Goal: Task Accomplishment & Management: Manage account settings

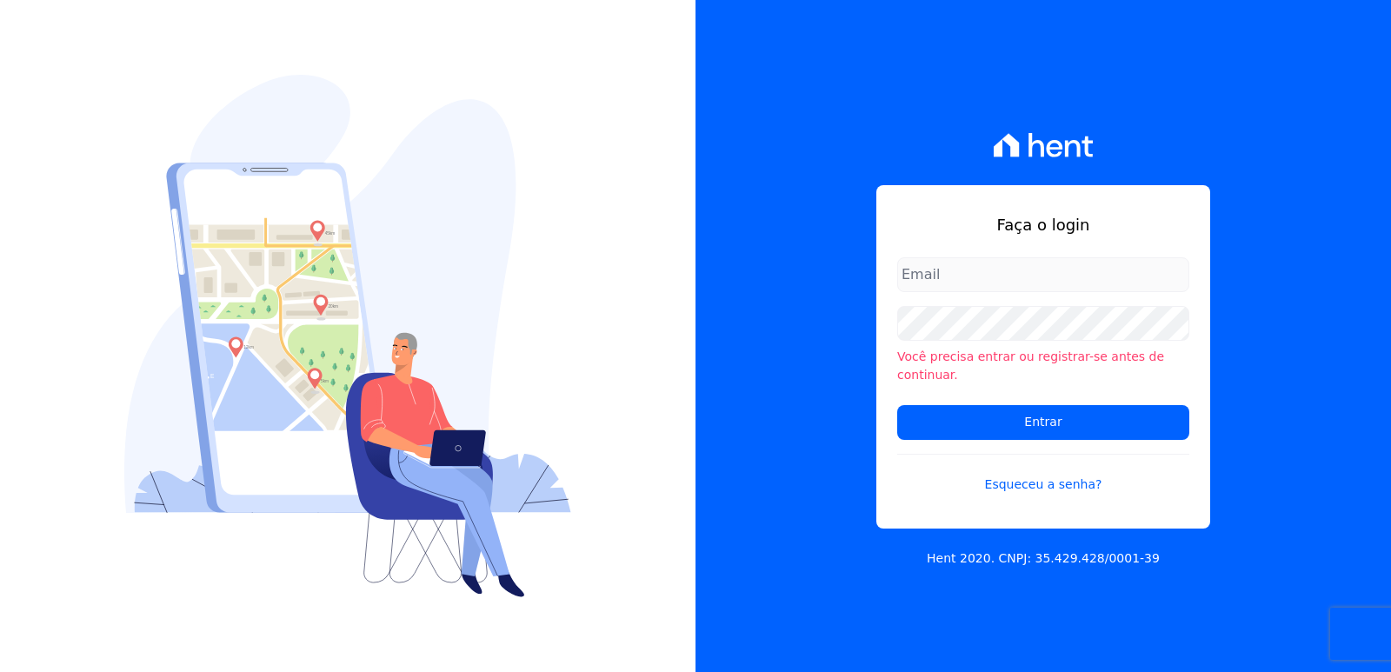
type input "[EMAIL_ADDRESS][DOMAIN_NAME]"
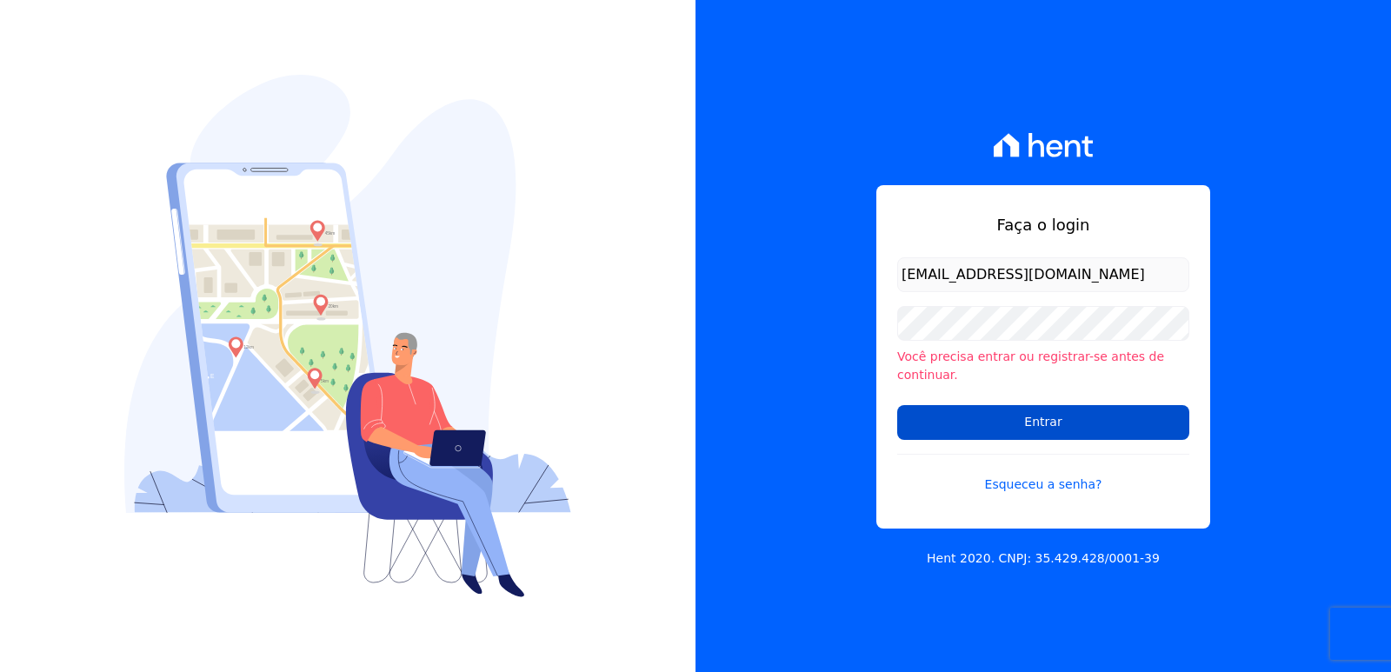
click at [941, 404] on form "administrativo3@fontanive.com.br Você precisa entrar ou registrar-se antes de c…" at bounding box center [1043, 385] width 292 height 257
click at [943, 409] on input "Entrar" at bounding box center [1043, 422] width 292 height 35
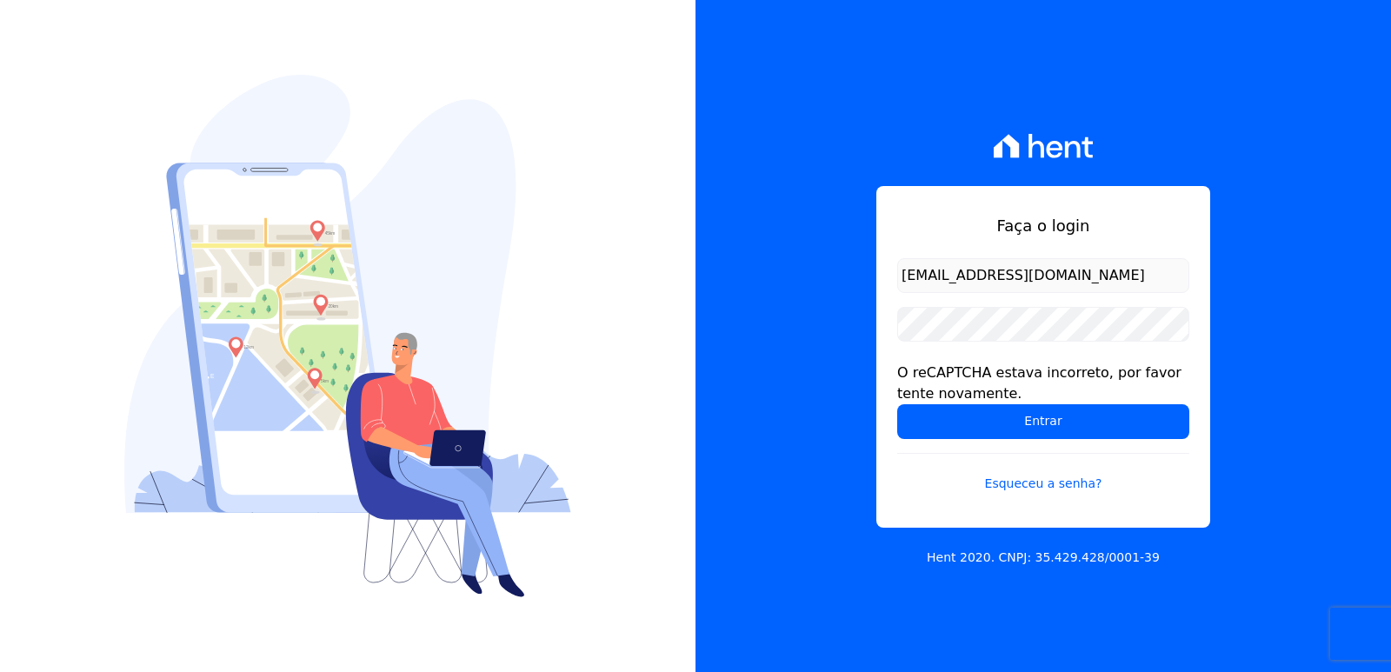
click at [894, 433] on div "Faça o login administrativo3@fontanive.com.br O reCAPTCHA estava incorreto, por…" at bounding box center [1043, 357] width 334 height 342
click at [913, 423] on input "Entrar" at bounding box center [1043, 421] width 292 height 35
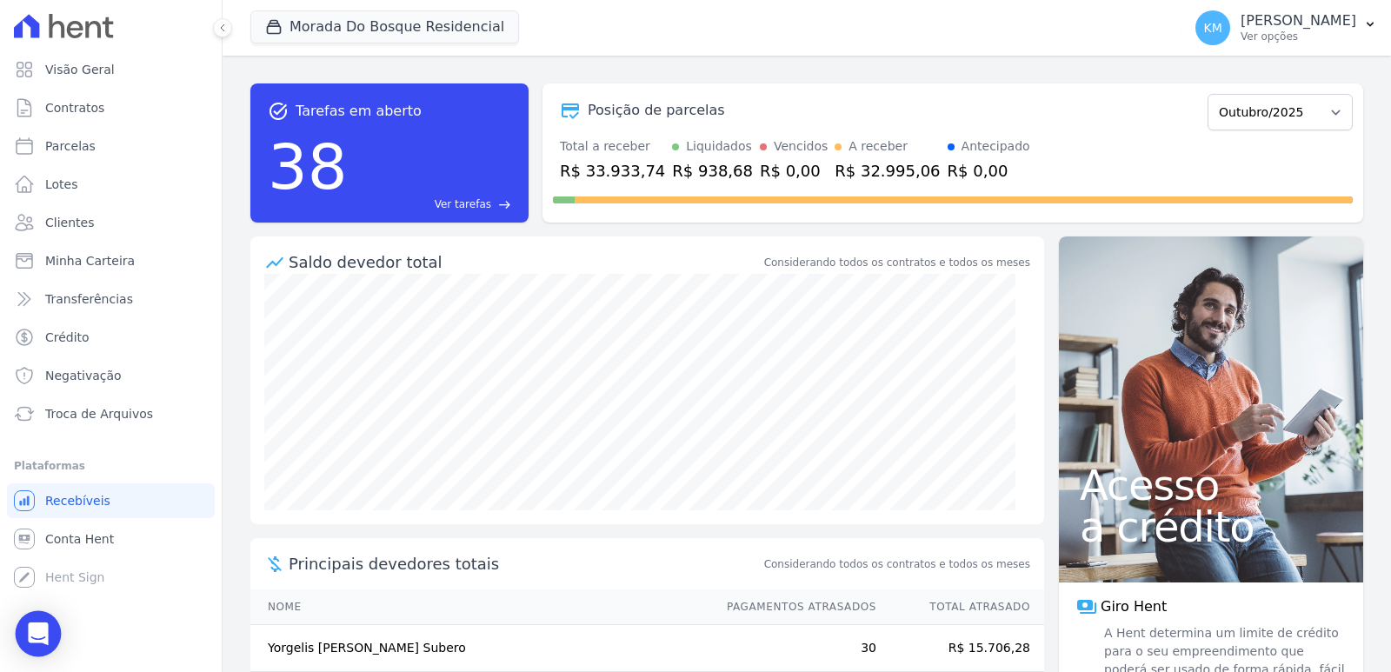
click at [31, 640] on icon "Open Intercom Messenger" at bounding box center [38, 633] width 20 height 23
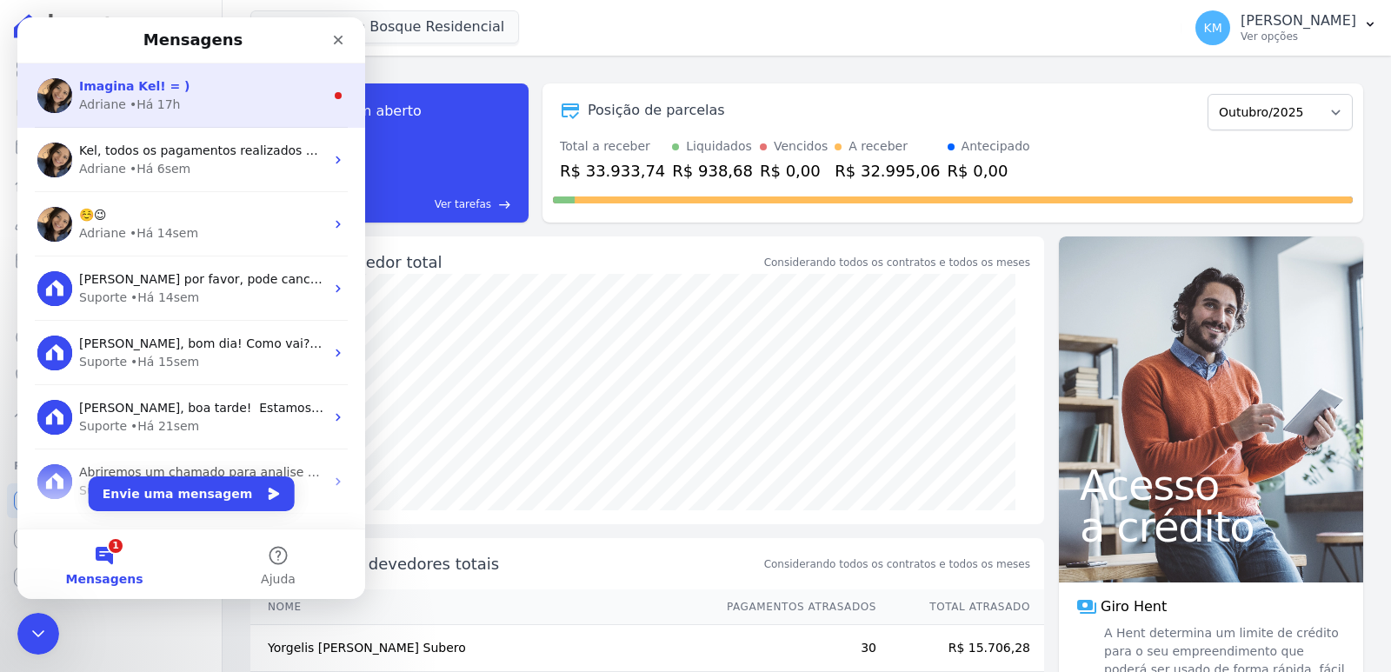
click at [162, 93] on span "Imagina Kel! = )" at bounding box center [134, 86] width 111 height 14
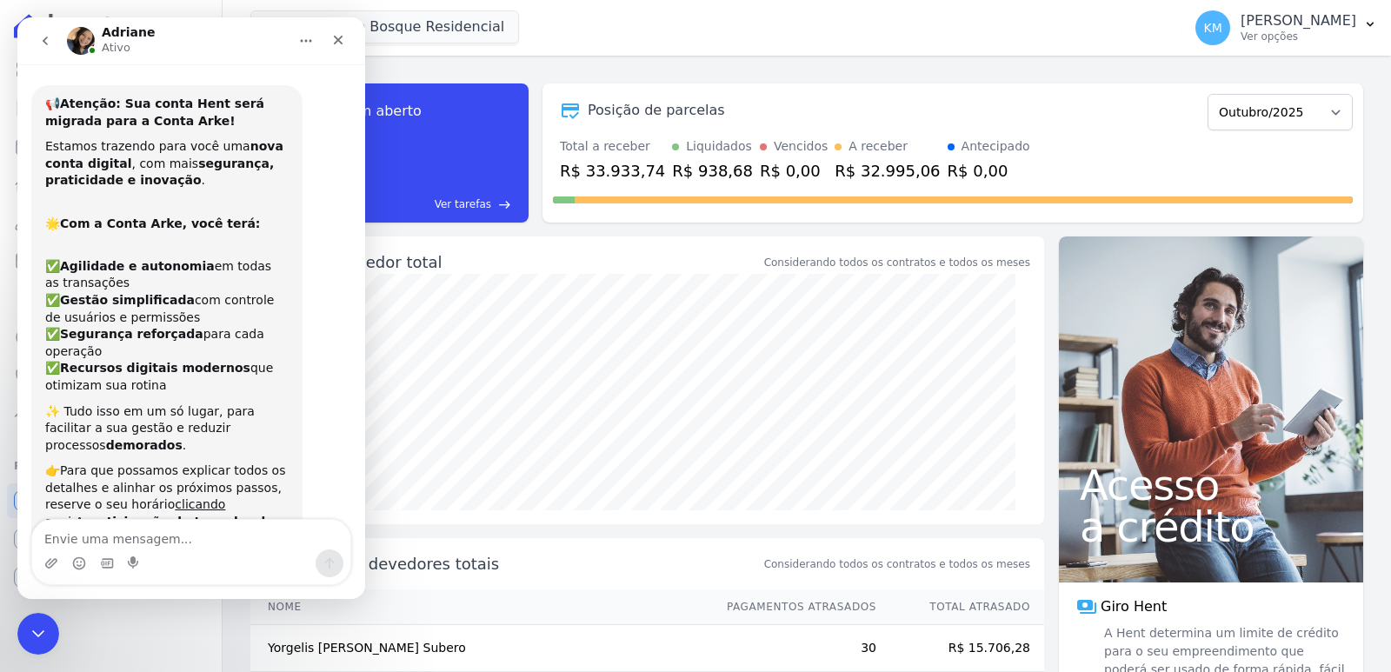
click at [74, 538] on textarea "Envie uma mensagem..." at bounding box center [191, 535] width 318 height 30
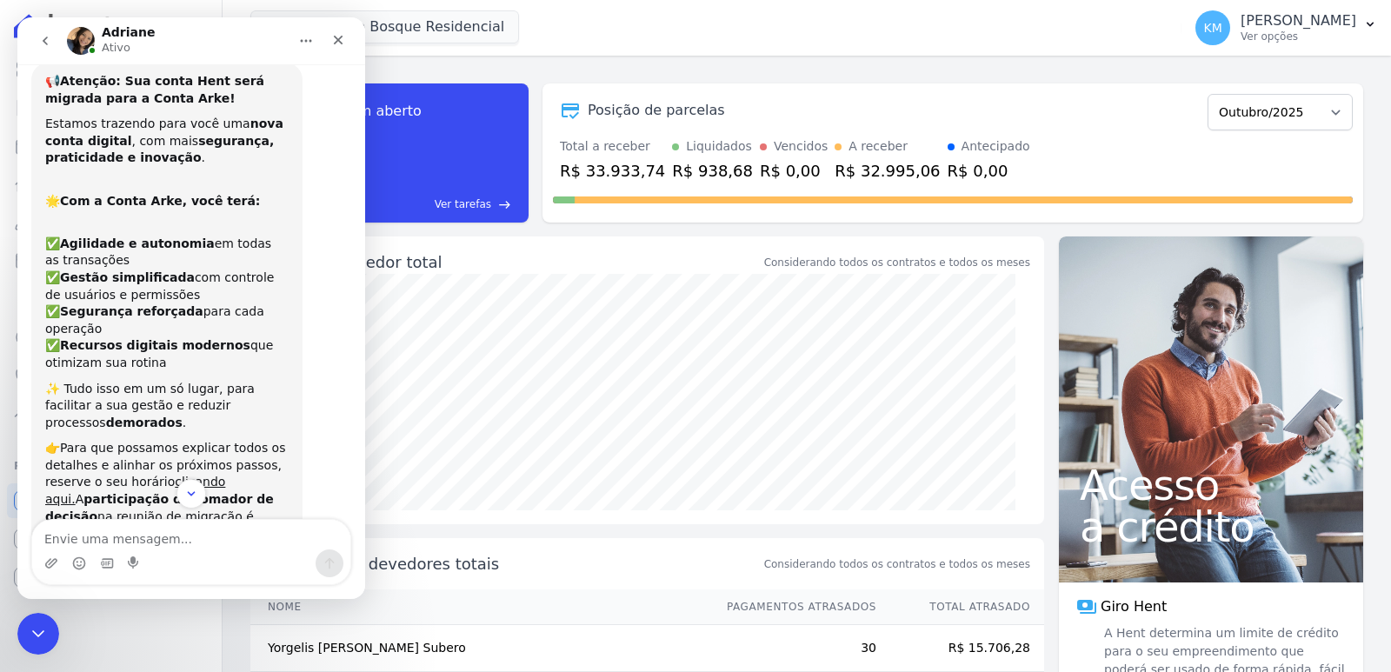
click at [74, 538] on textarea "Envie uma mensagem..." at bounding box center [191, 535] width 318 height 30
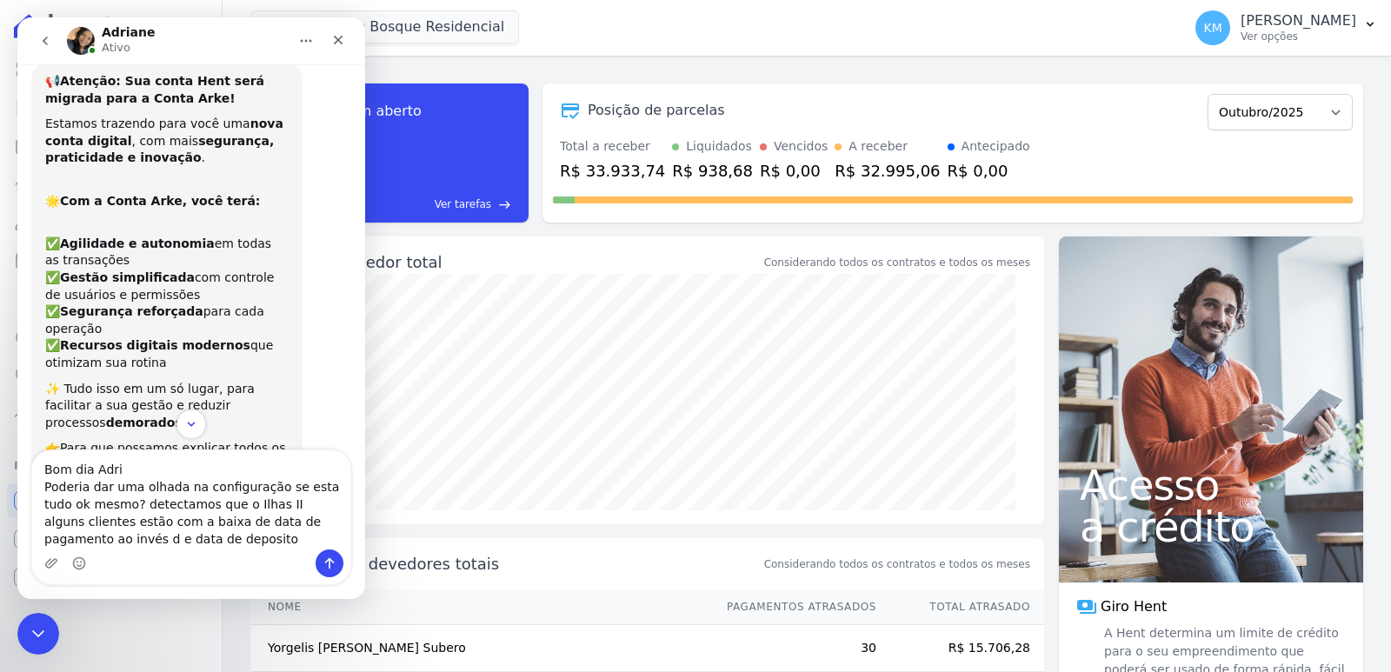
click at [148, 538] on textarea "Bom dia Adri Poderia dar uma olhada na configuração se esta tudo ok mesmo? dete…" at bounding box center [191, 499] width 318 height 99
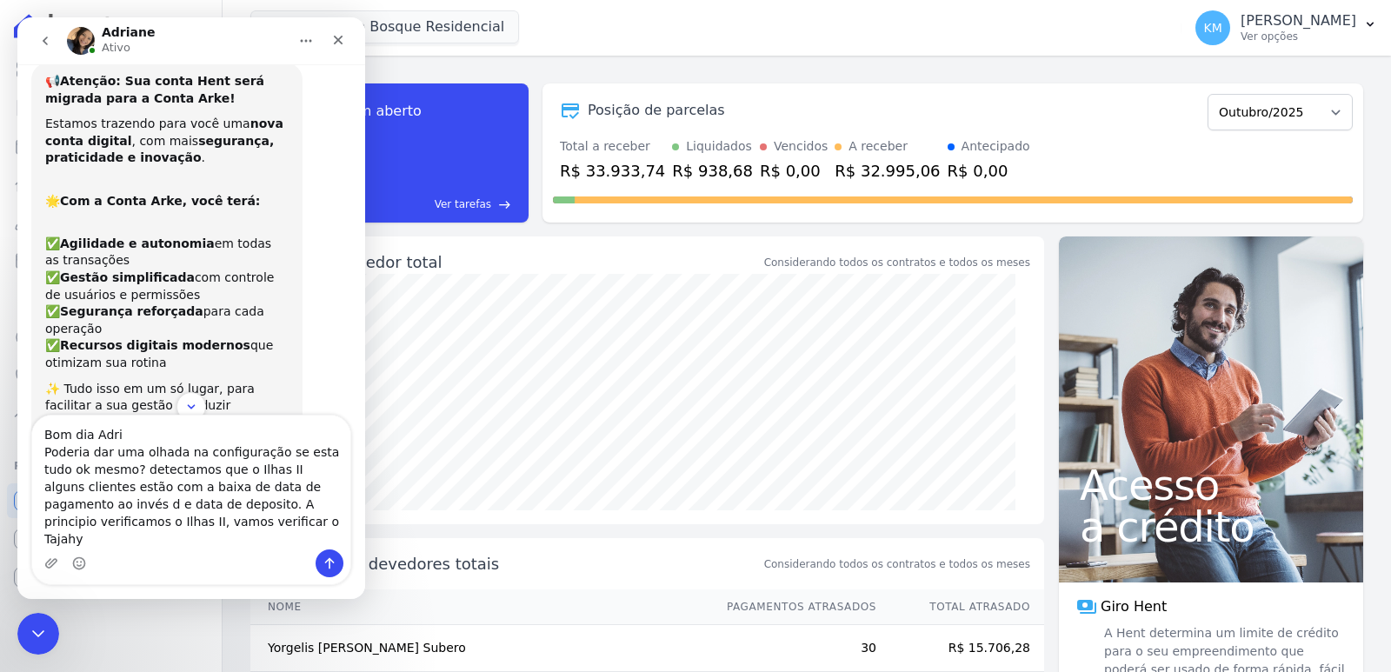
type textarea "Bom dia Adri Poderia dar uma olhada na configuração se esta tudo ok mesmo? dete…"
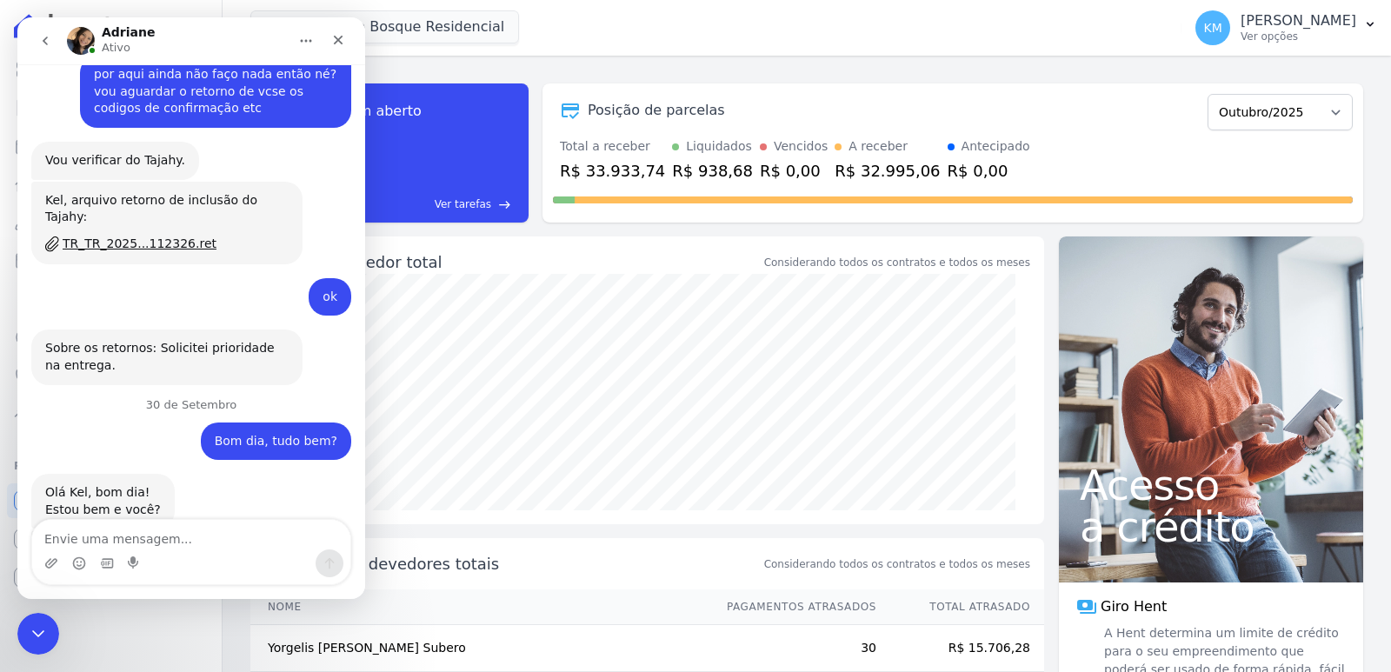
scroll to position [15721, 0]
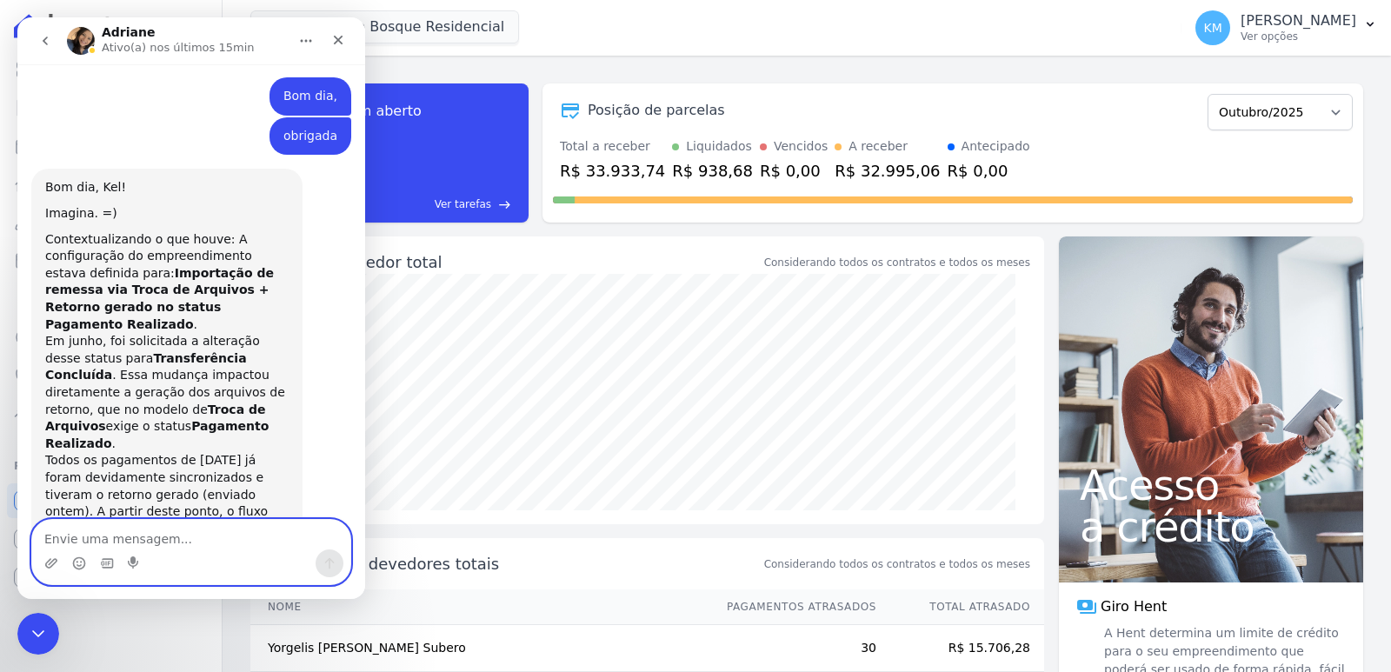
click at [79, 538] on textarea "Envie uma mensagem..." at bounding box center [191, 535] width 318 height 30
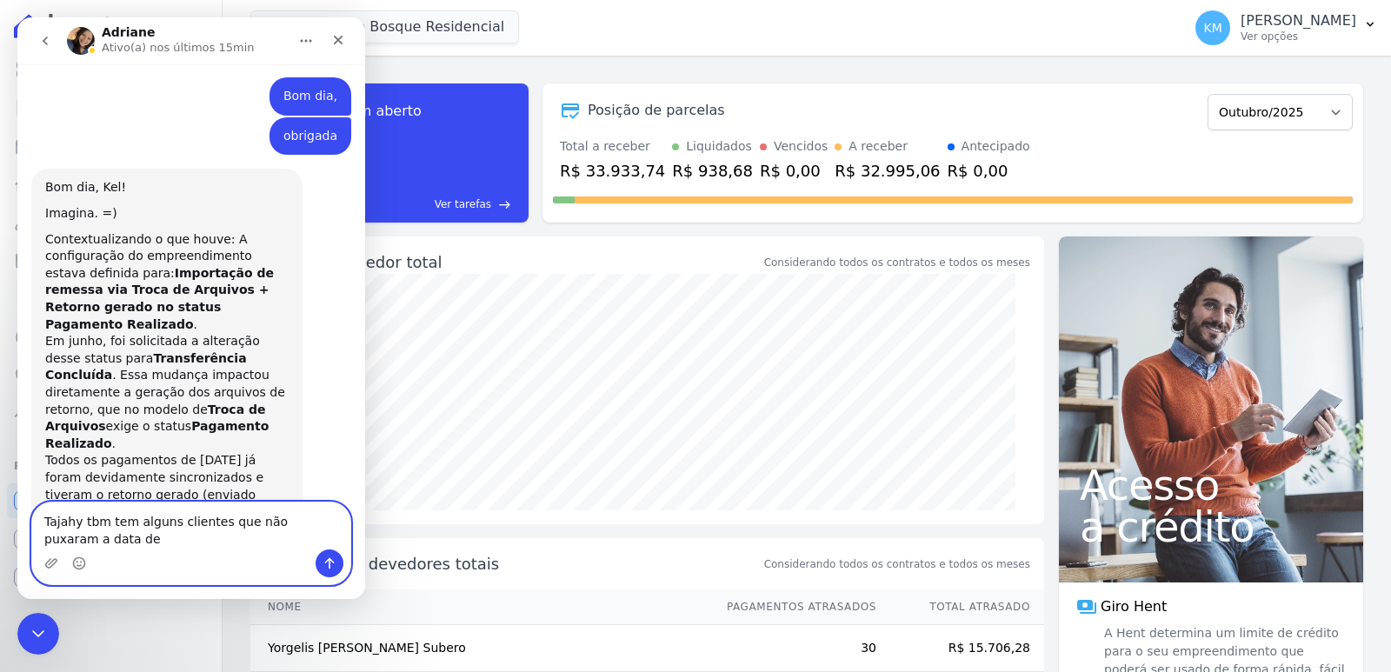
scroll to position [15739, 0]
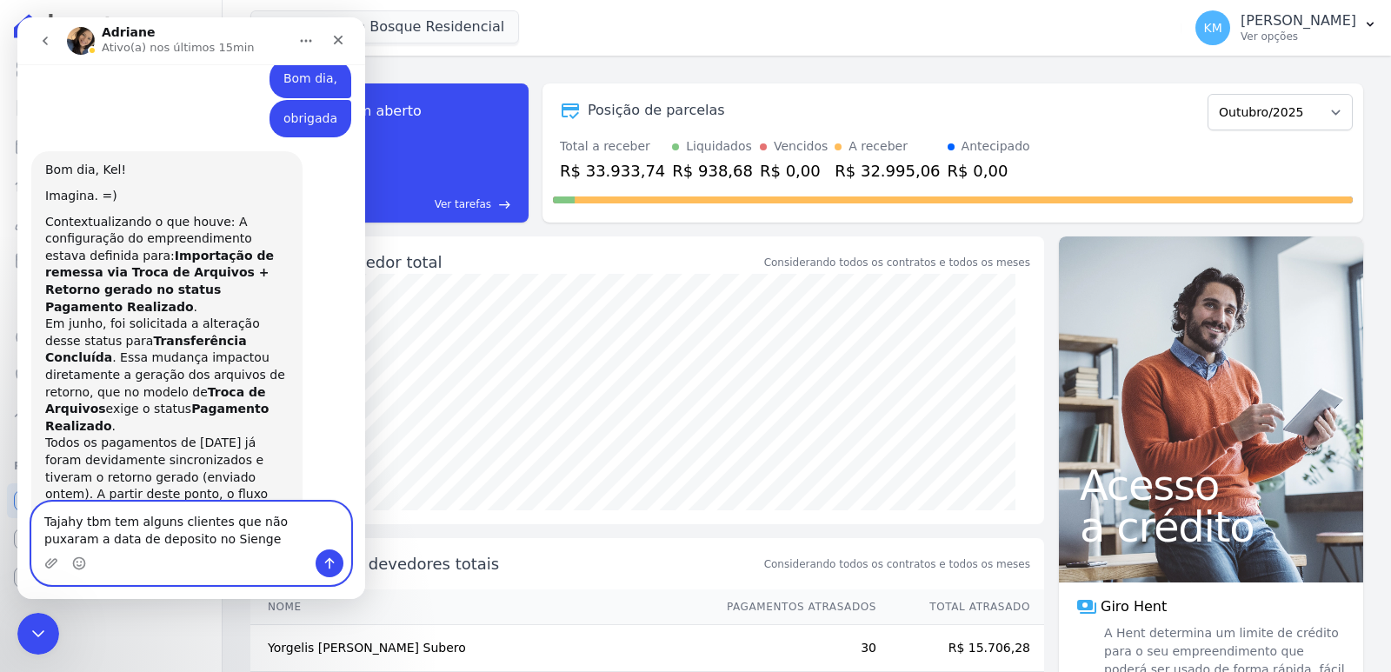
type textarea "Tajahy tbm tem alguns clientes que não puxaram a data de deposito no Sienge."
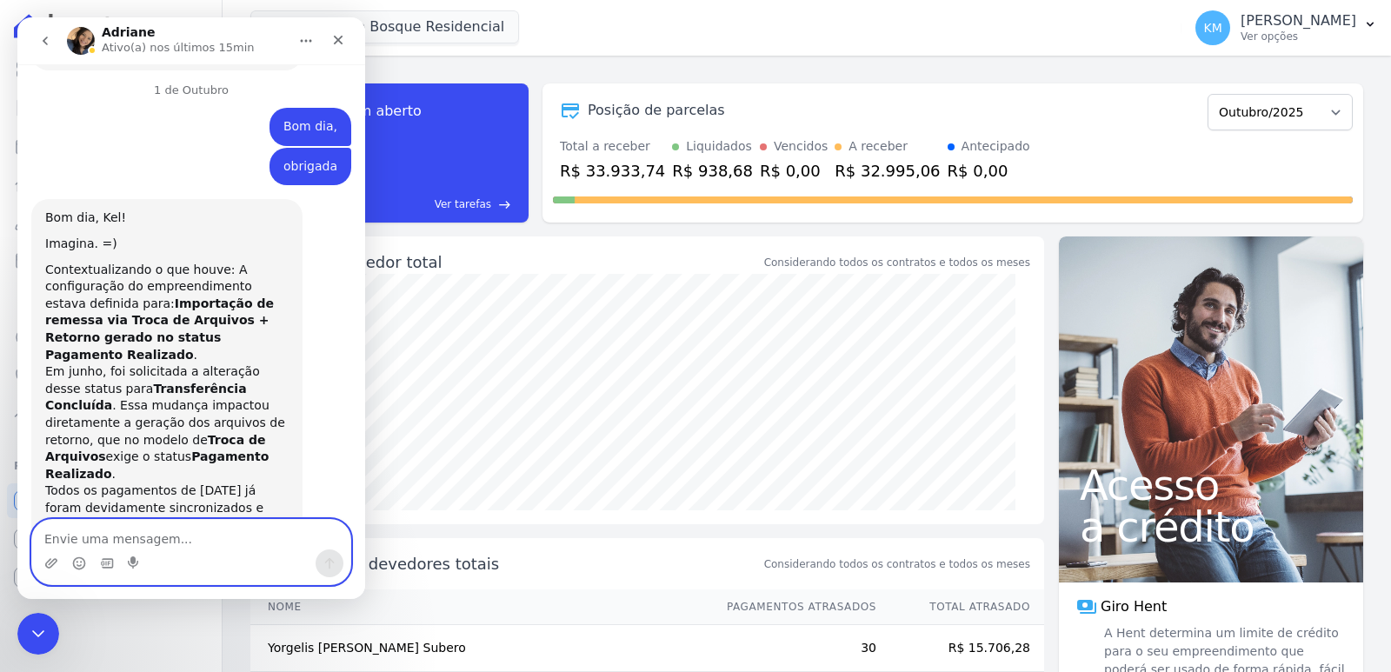
scroll to position [15778, 0]
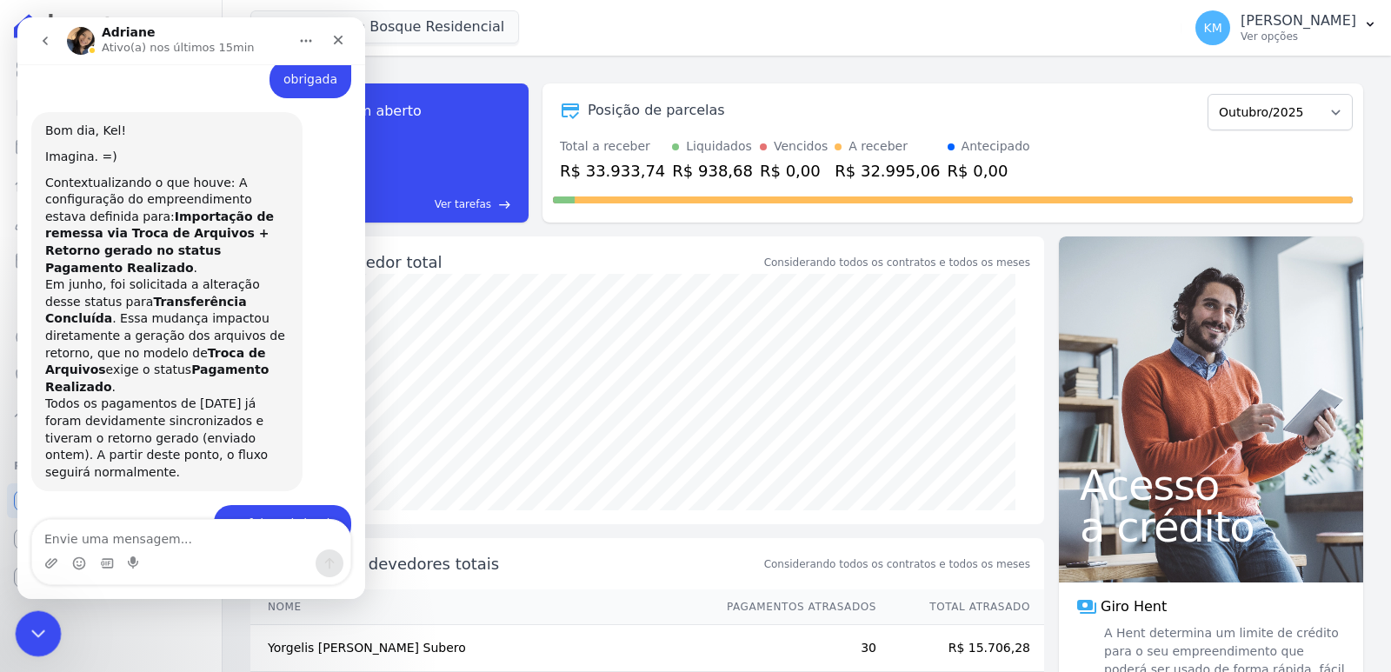
drag, startPoint x: 160, startPoint y: 768, endPoint x: 31, endPoint y: 628, distance: 190.7
click at [31, 628] on icon "Encerramento do Messenger da Intercom" at bounding box center [35, 631] width 21 height 21
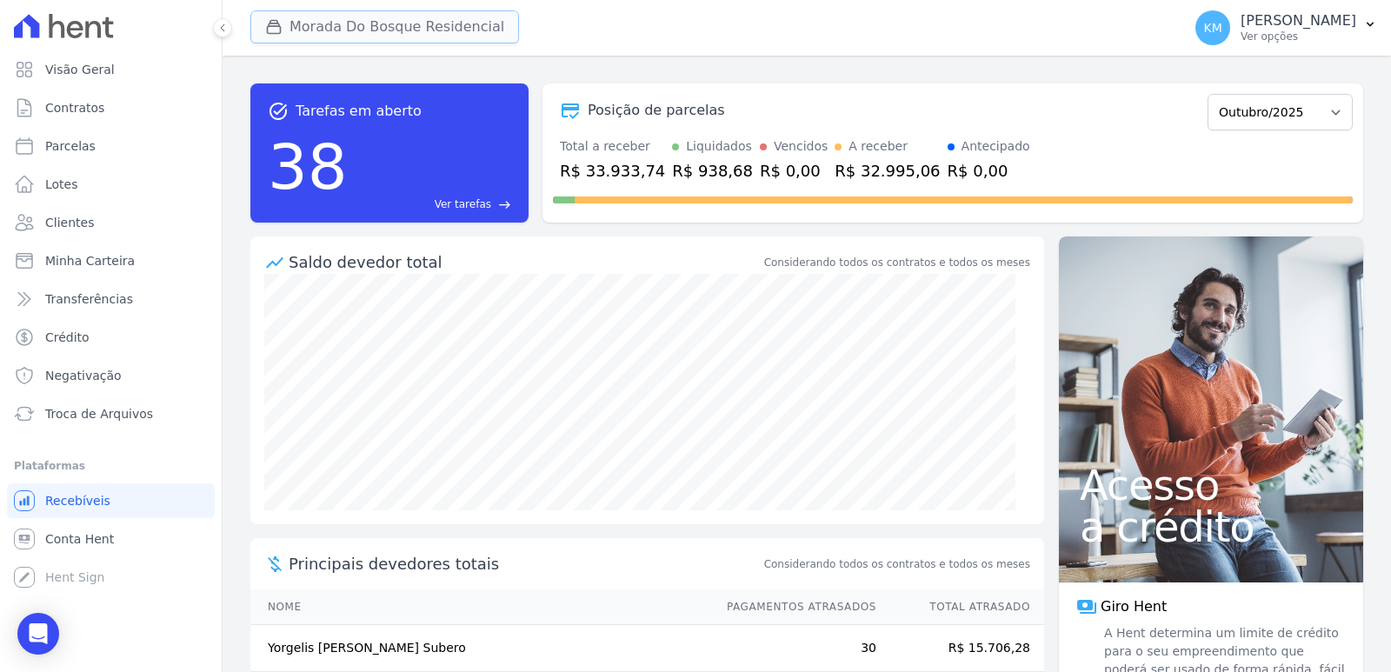
click at [306, 13] on button "Morada Do Bosque Residencial" at bounding box center [384, 26] width 269 height 33
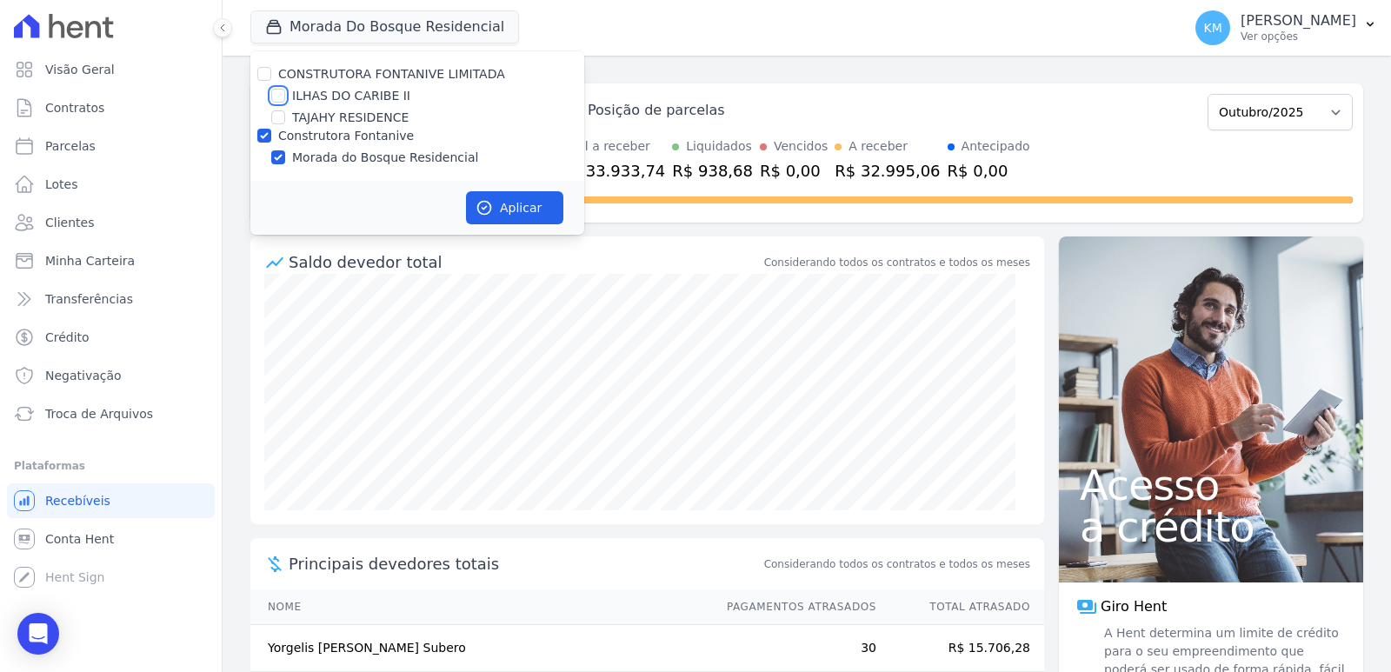
click at [276, 99] on input "ILHAS DO CARIBE II" at bounding box center [278, 96] width 14 height 14
checkbox input "true"
click at [262, 138] on input "Construtora Fontanive" at bounding box center [264, 136] width 14 height 14
checkbox input "false"
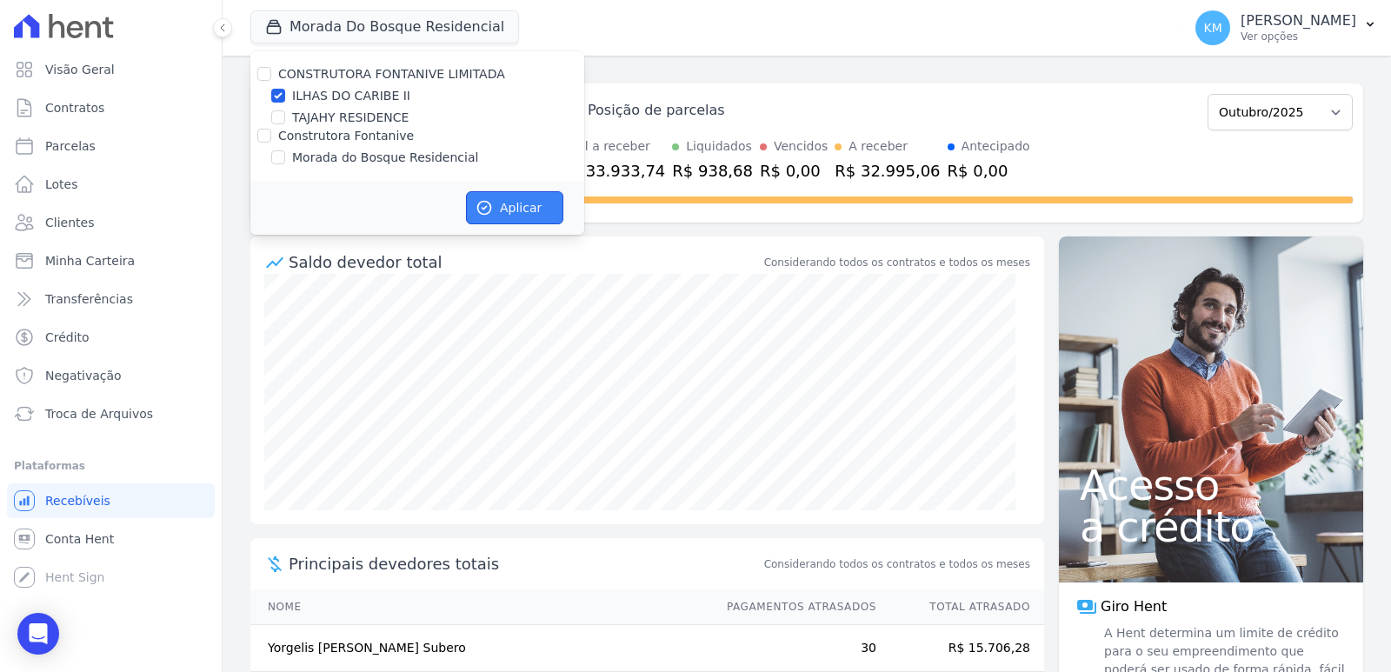
click at [488, 210] on icon "button" at bounding box center [483, 207] width 17 height 17
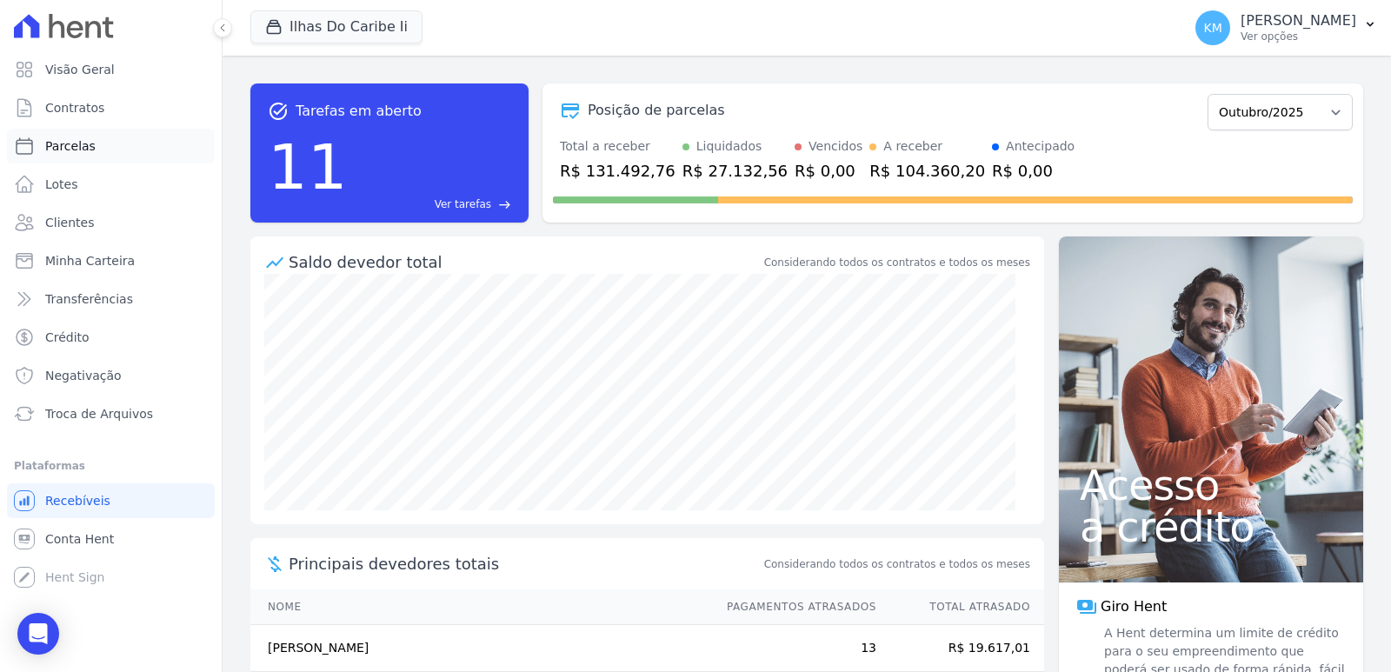
click at [85, 137] on span "Parcelas" at bounding box center [70, 145] width 50 height 17
select select
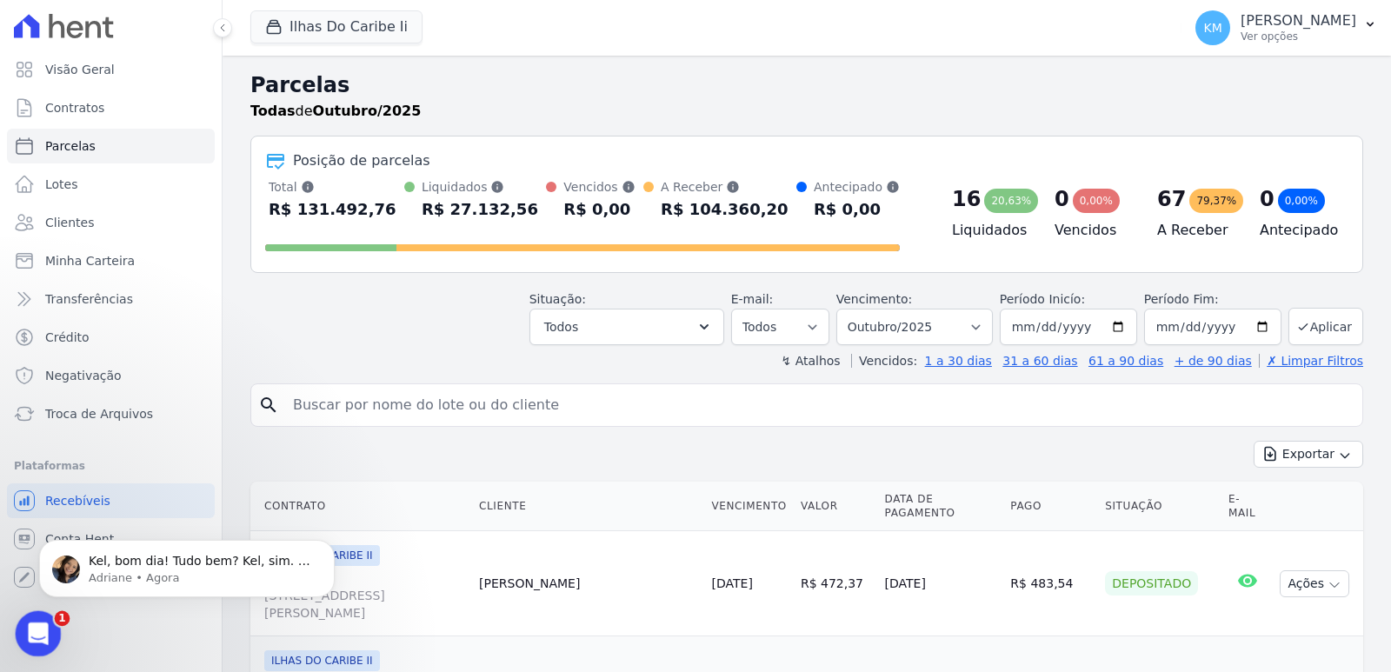
click at [33, 631] on icon "Abertura do Messenger da Intercom" at bounding box center [36, 631] width 29 height 29
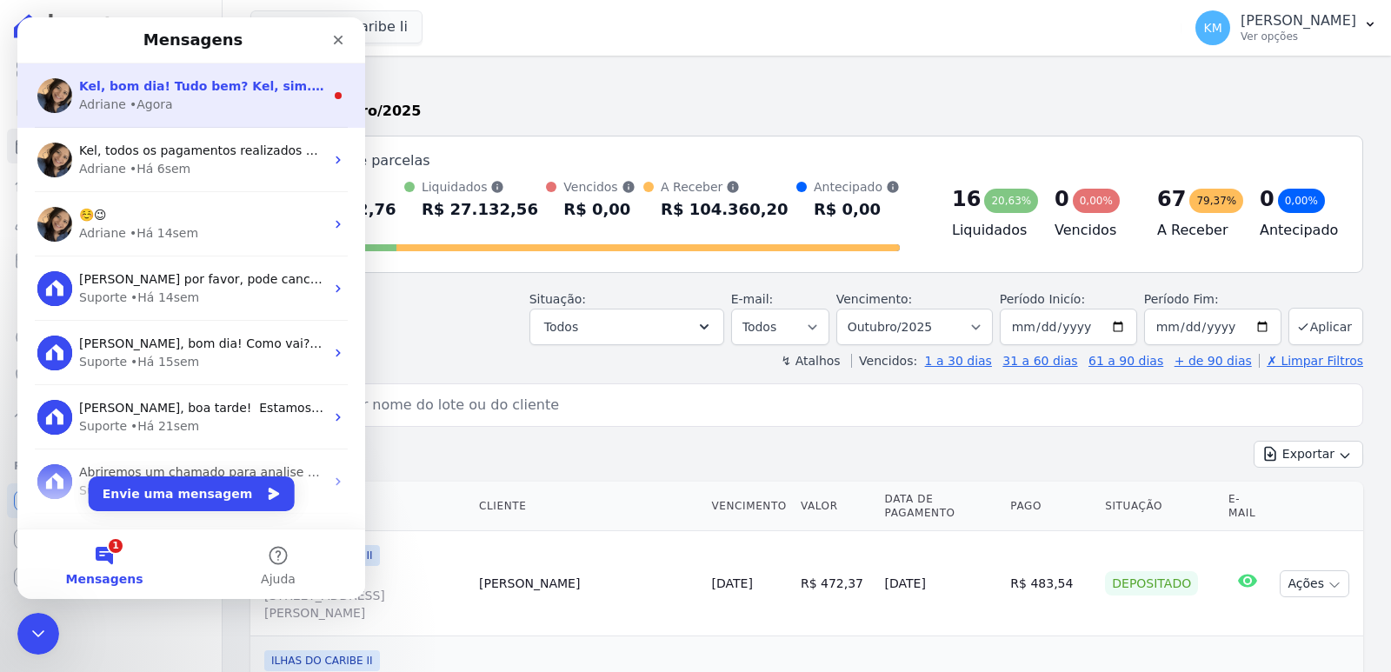
click at [168, 102] on div "Adriane • Agora" at bounding box center [201, 105] width 245 height 18
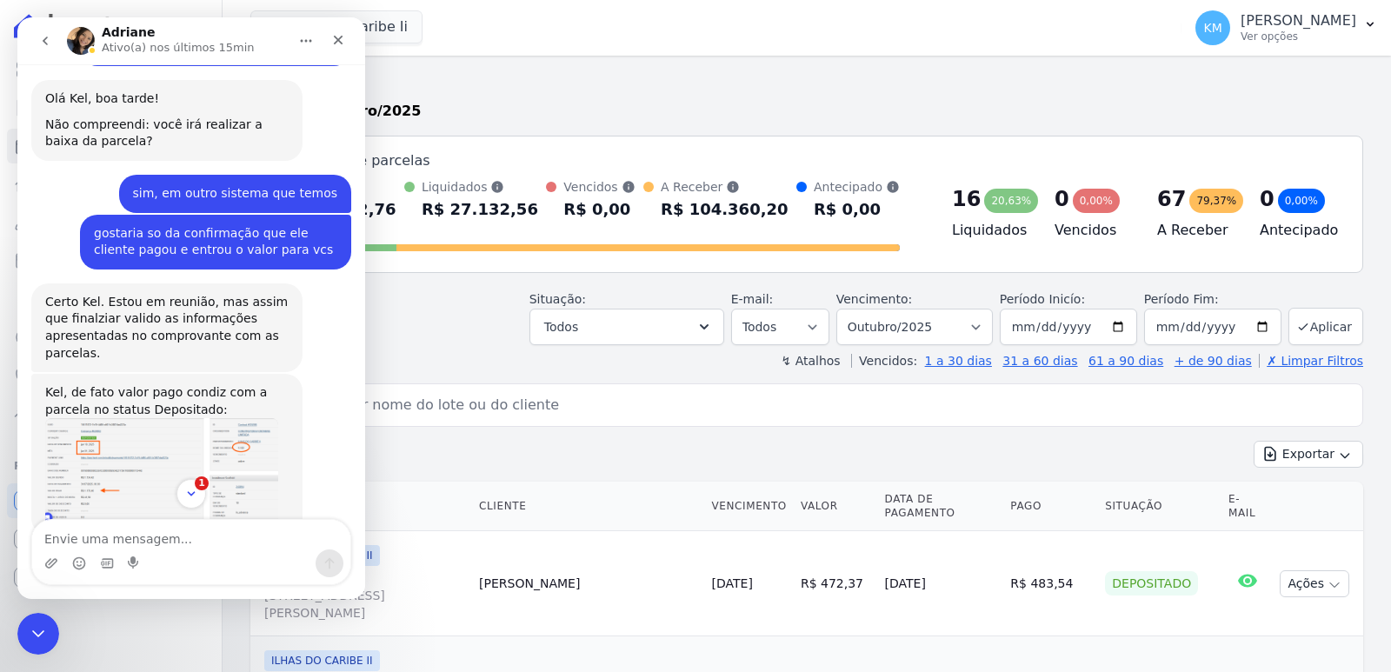
scroll to position [15919, 0]
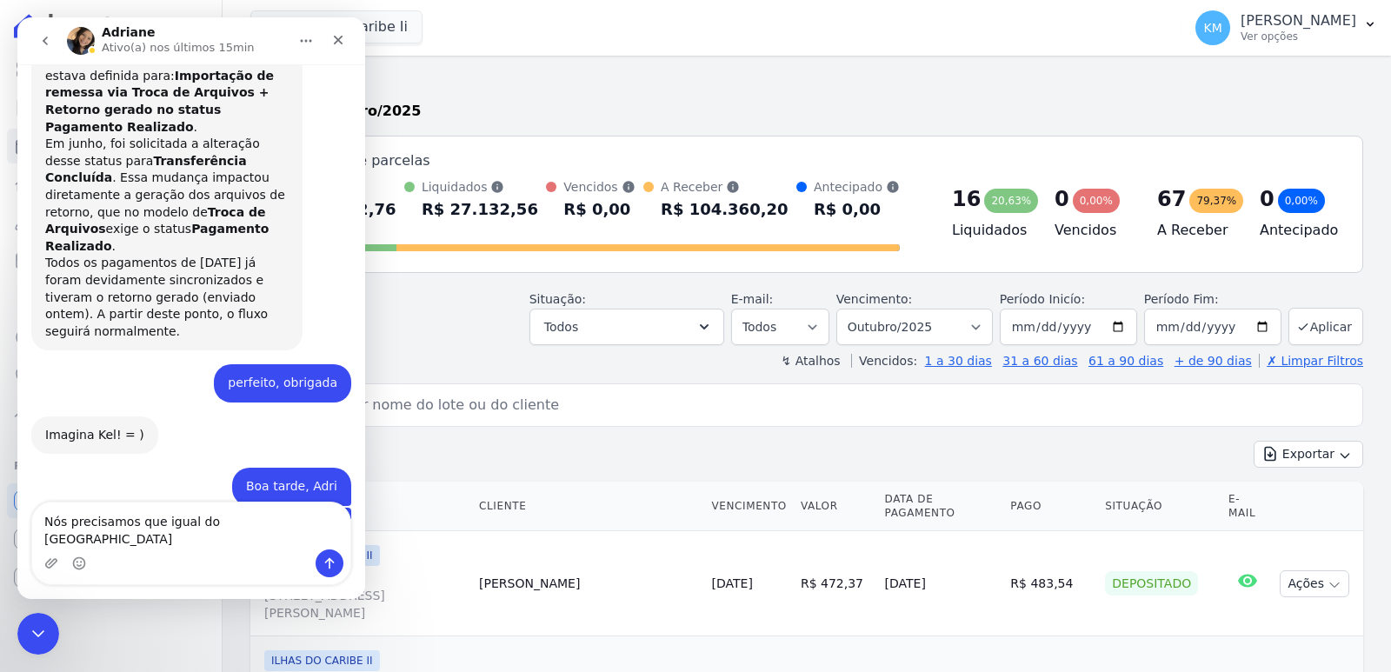
click at [155, 540] on textarea "Nós precisamos que igual do Morada" at bounding box center [191, 525] width 318 height 47
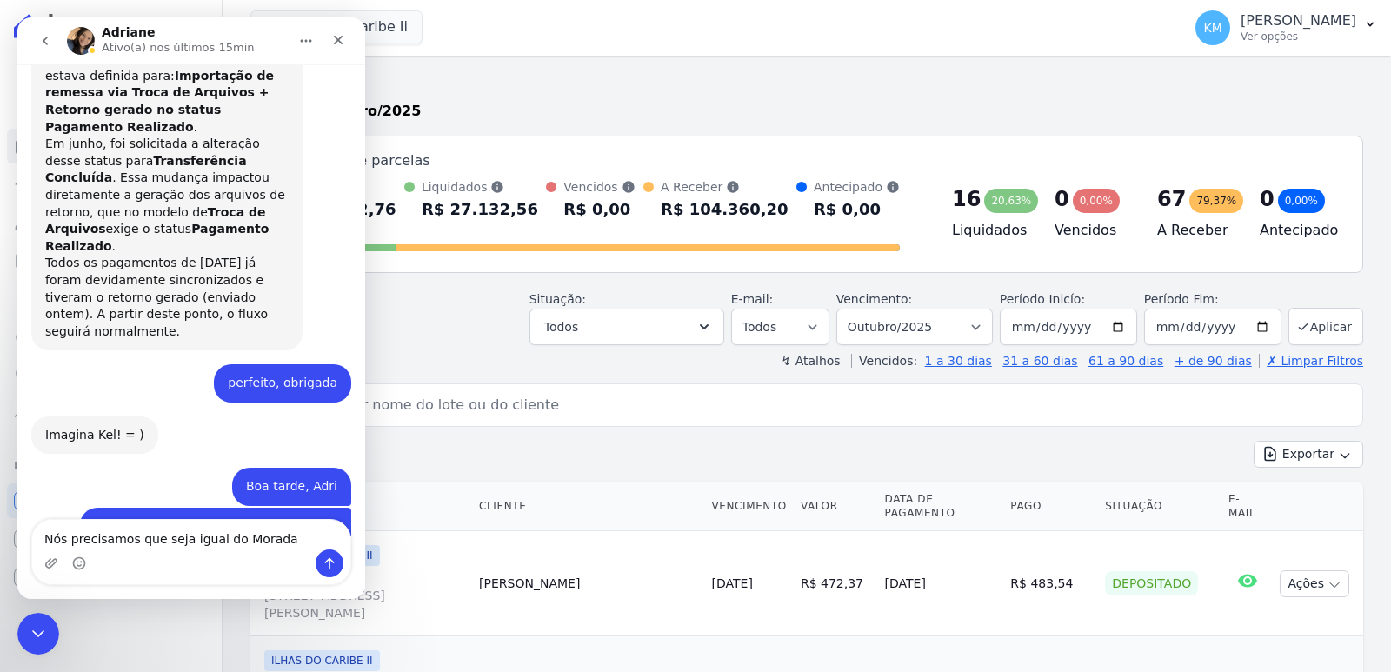
click at [270, 544] on textarea "Nós precisamos que seja igual do Morada" at bounding box center [191, 535] width 318 height 30
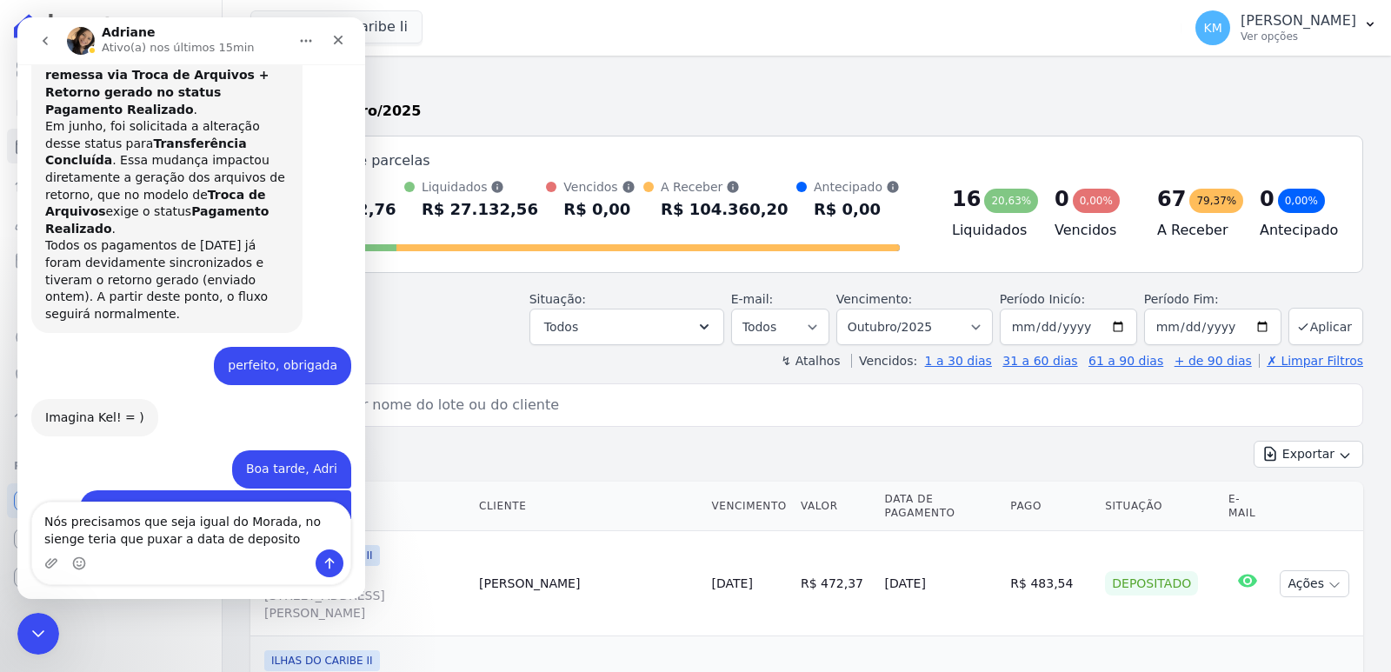
click at [155, 522] on textarea "Nós precisamos que seja igual do Morada, no sienge teria que puxar a data de de…" at bounding box center [191, 525] width 318 height 47
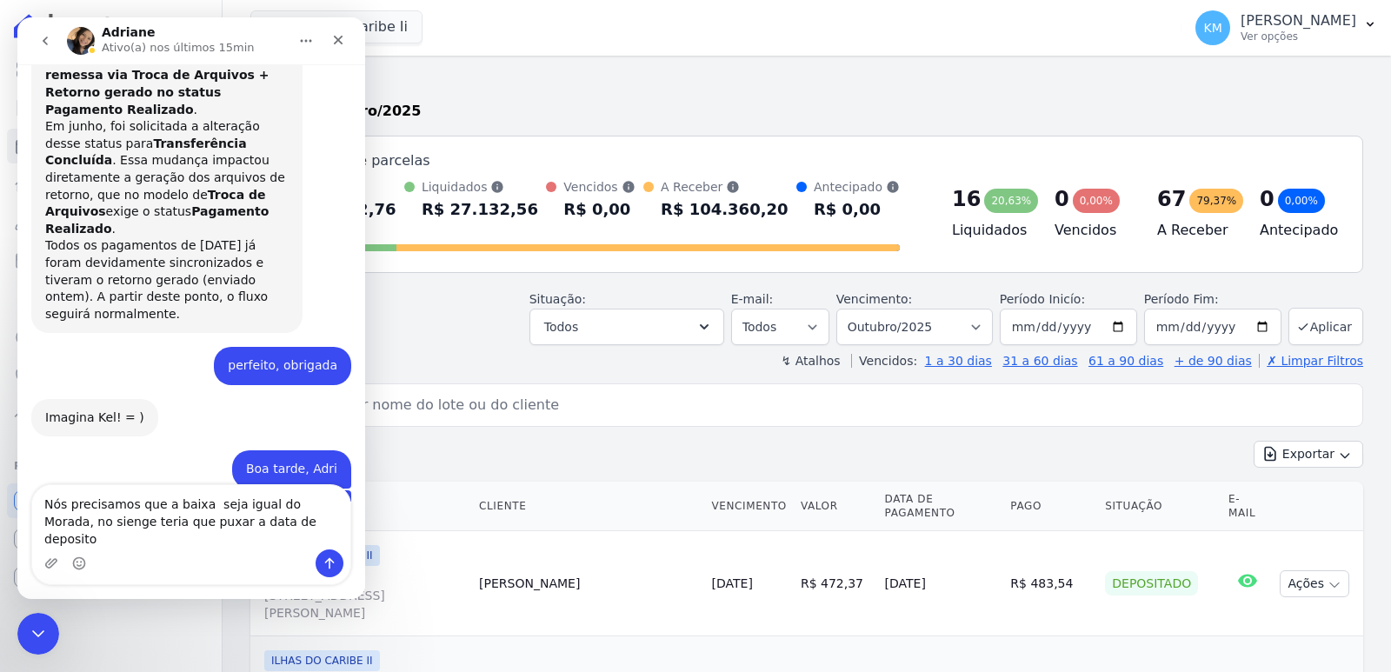
click at [285, 545] on textarea "Nós precisamos que a baixa seja igual do Morada, no sienge teria que puxar a da…" at bounding box center [191, 517] width 318 height 64
click at [200, 520] on textarea "Nós precisamos que a baixa seja igual do Morada, no sienge teria que puxar a da…" at bounding box center [191, 517] width 318 height 64
drag, startPoint x: 90, startPoint y: 539, endPoint x: 364, endPoint y: 539, distance: 274.7
click at [364, 539] on div "Nós precisamos que a baixa no sienge seja igual do Morada, no sienge teria que …" at bounding box center [191, 534] width 348 height 101
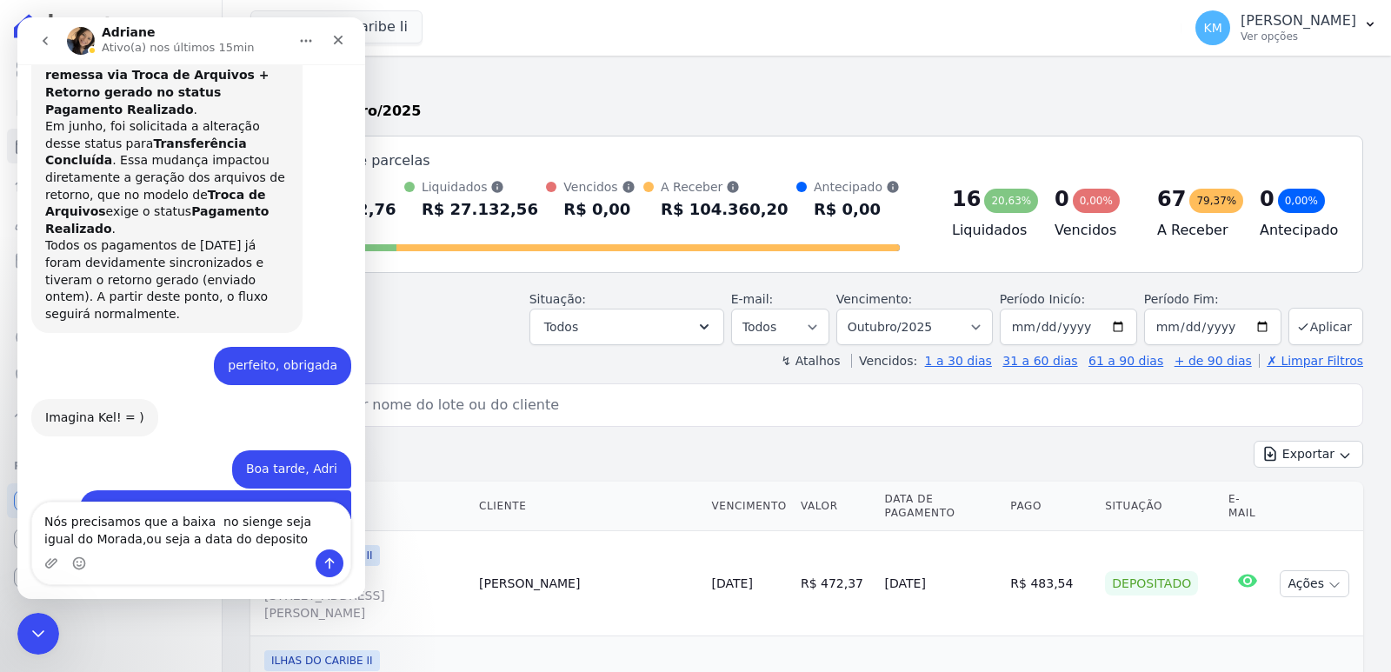
click at [90, 540] on textarea "Nós precisamos que a baixa no sienge seja igual do Morada,ou seja a data do dep…" at bounding box center [191, 525] width 318 height 47
type textarea "Nós precisamos que a baixa no sienge seja igual do Morada, ou seja a data do de…"
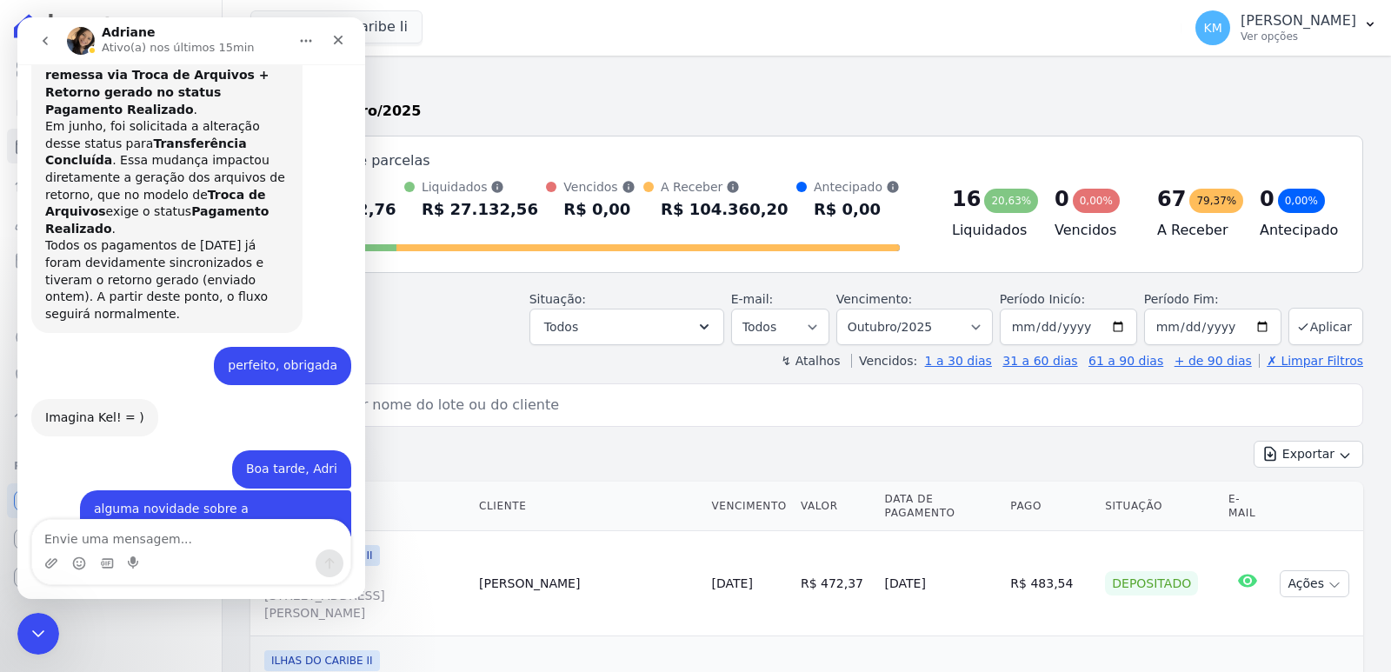
scroll to position [15959, 0]
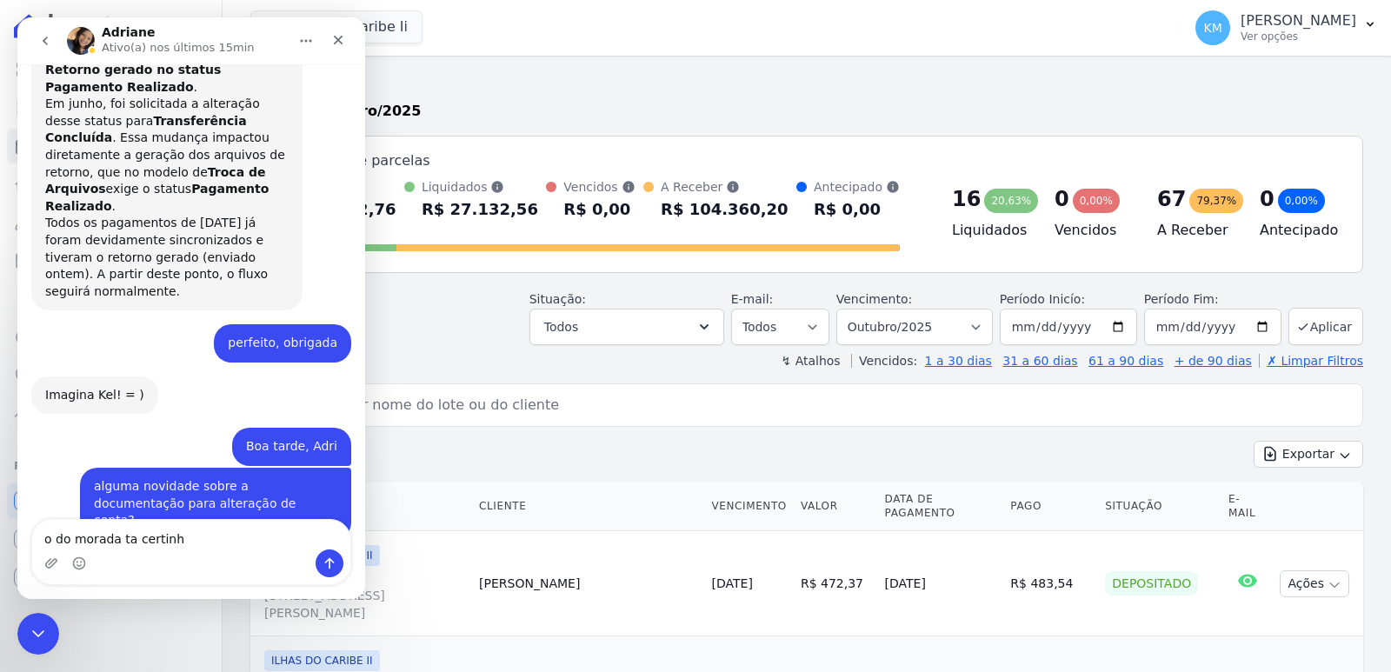
type textarea "o do morada ta certinho"
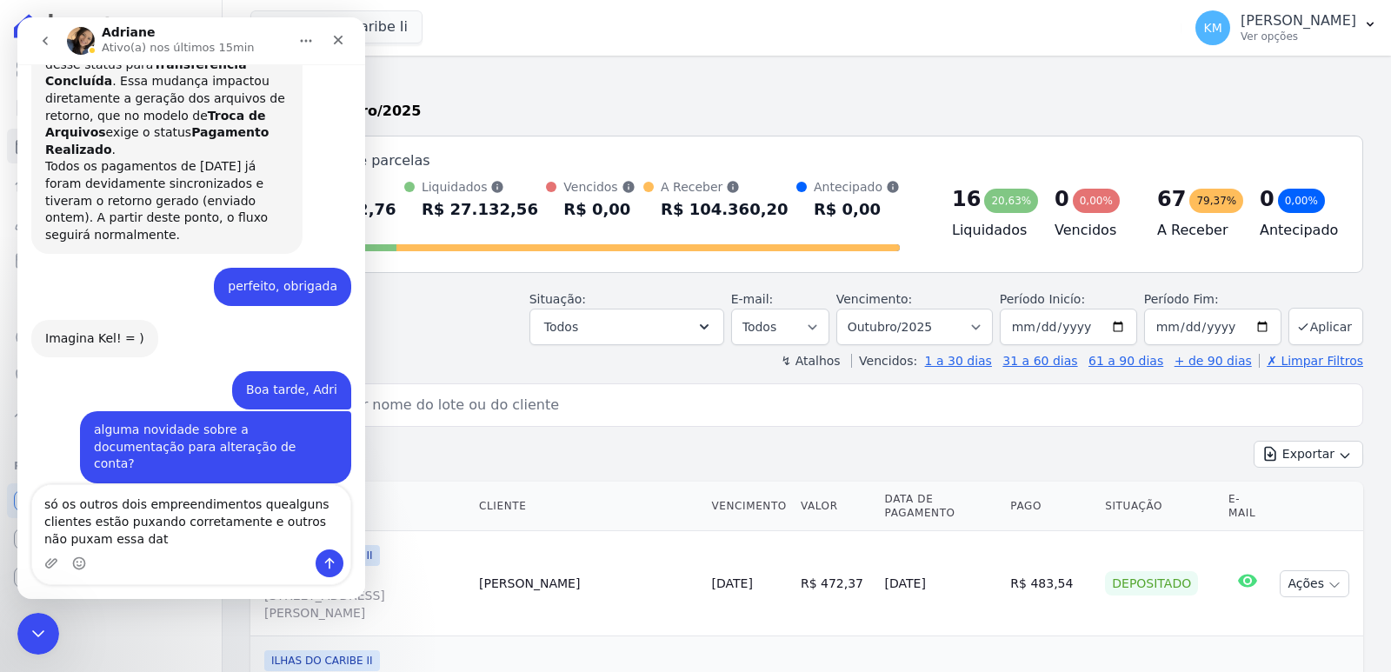
scroll to position [16033, 0]
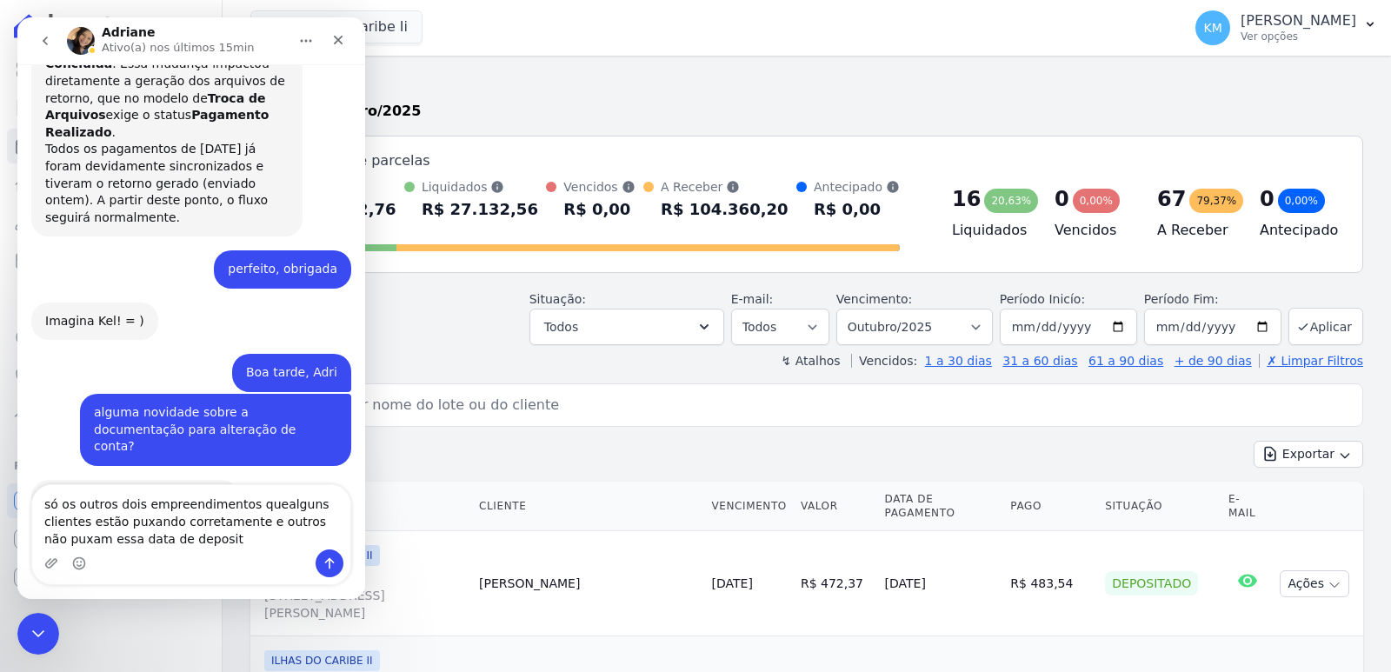
type textarea "só os outros dois empreendimentos quealguns clientes estão puxando corretamente…"
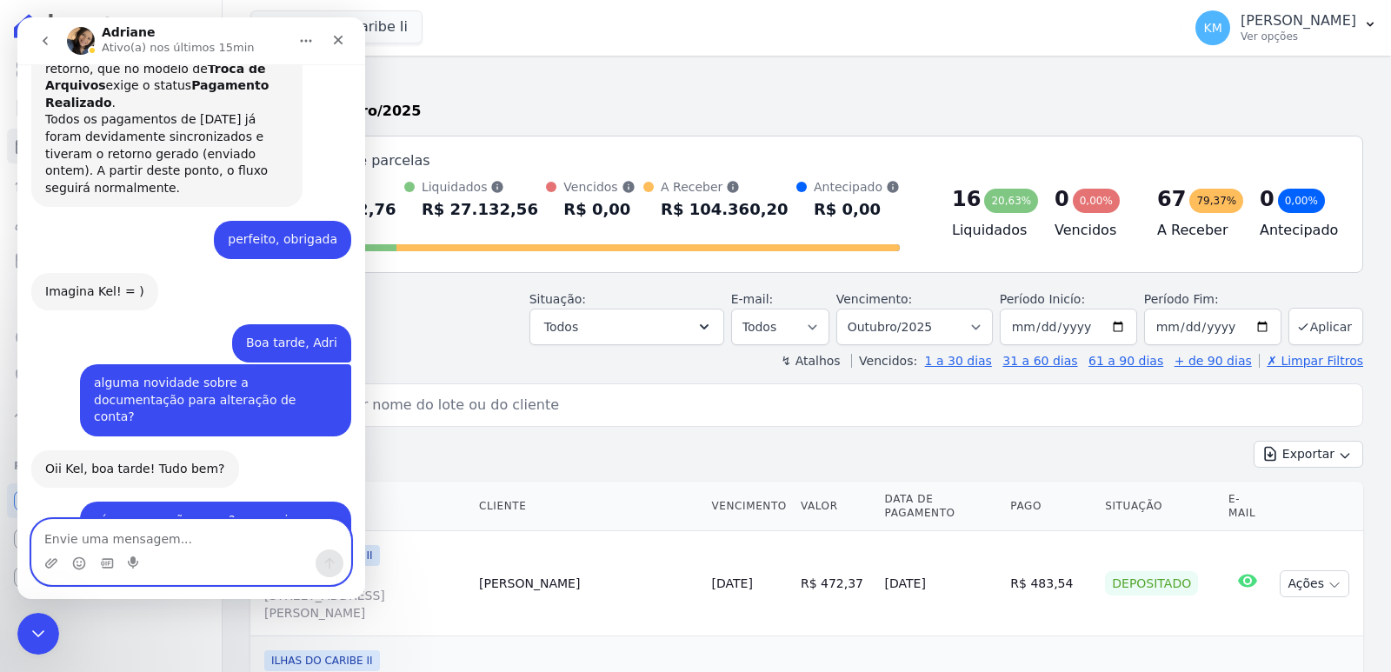
scroll to position [16089, 0]
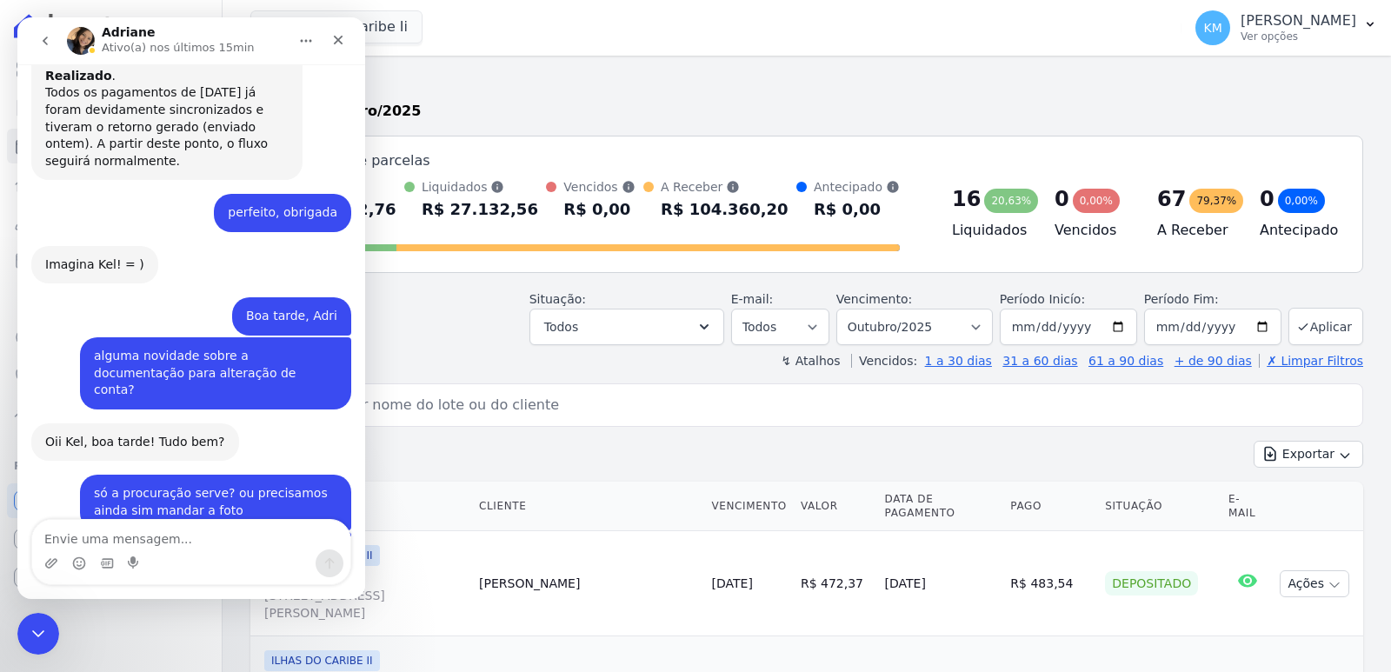
click at [342, 33] on icon "Fechar" at bounding box center [338, 40] width 14 height 14
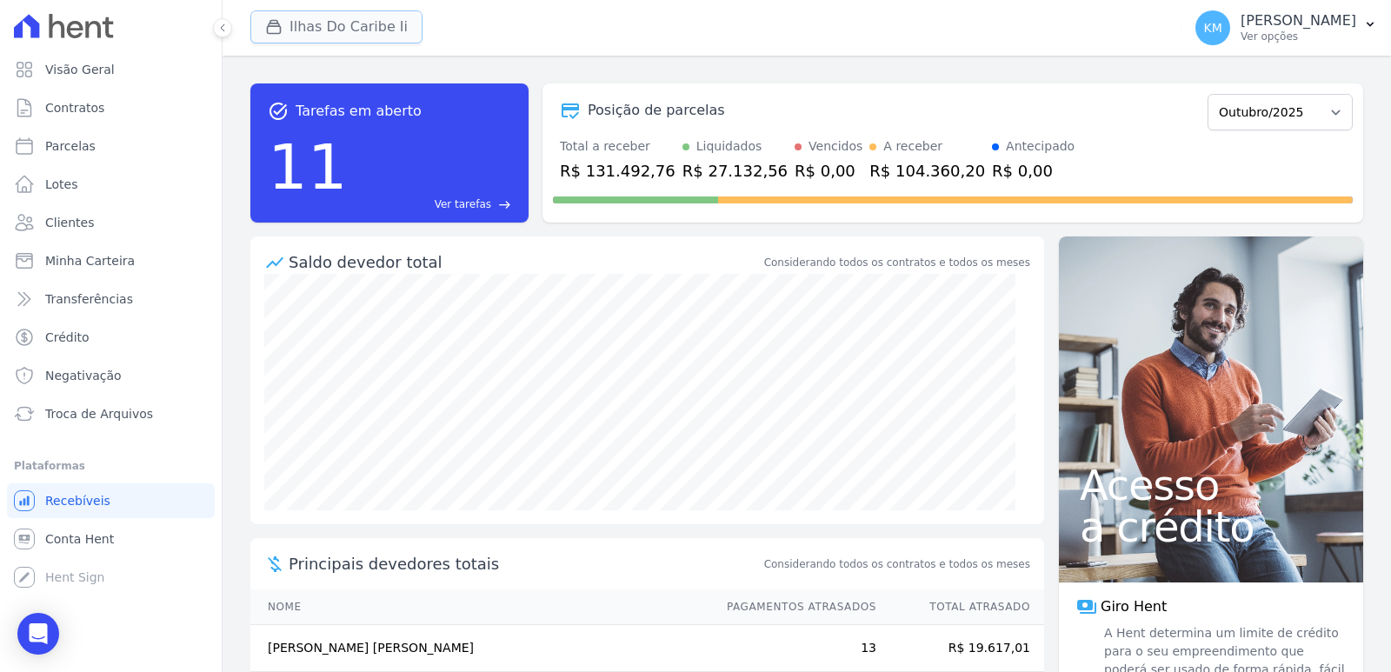
click at [278, 35] on button "Ilhas Do Caribe Ii" at bounding box center [336, 26] width 172 height 33
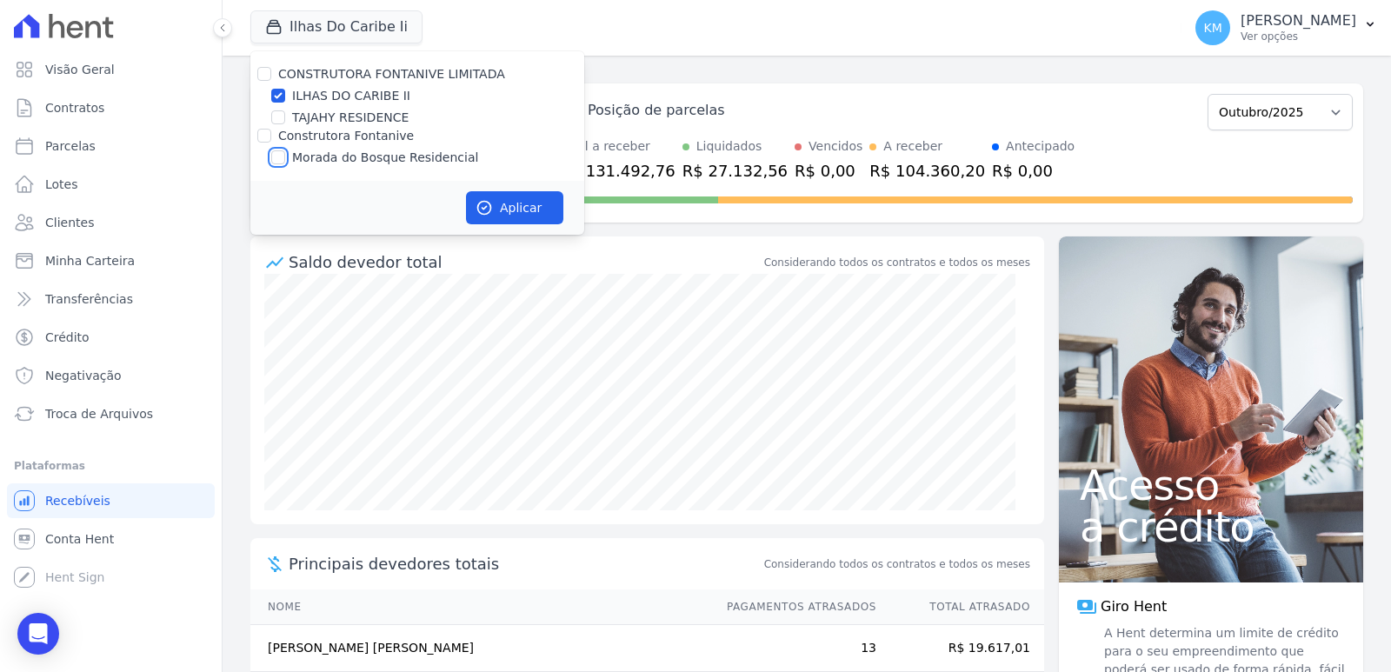
click at [276, 153] on input "Morada do Bosque Residencial" at bounding box center [278, 157] width 14 height 14
checkbox input "true"
click at [281, 99] on input "ILHAS DO CARIBE II" at bounding box center [278, 96] width 14 height 14
checkbox input "false"
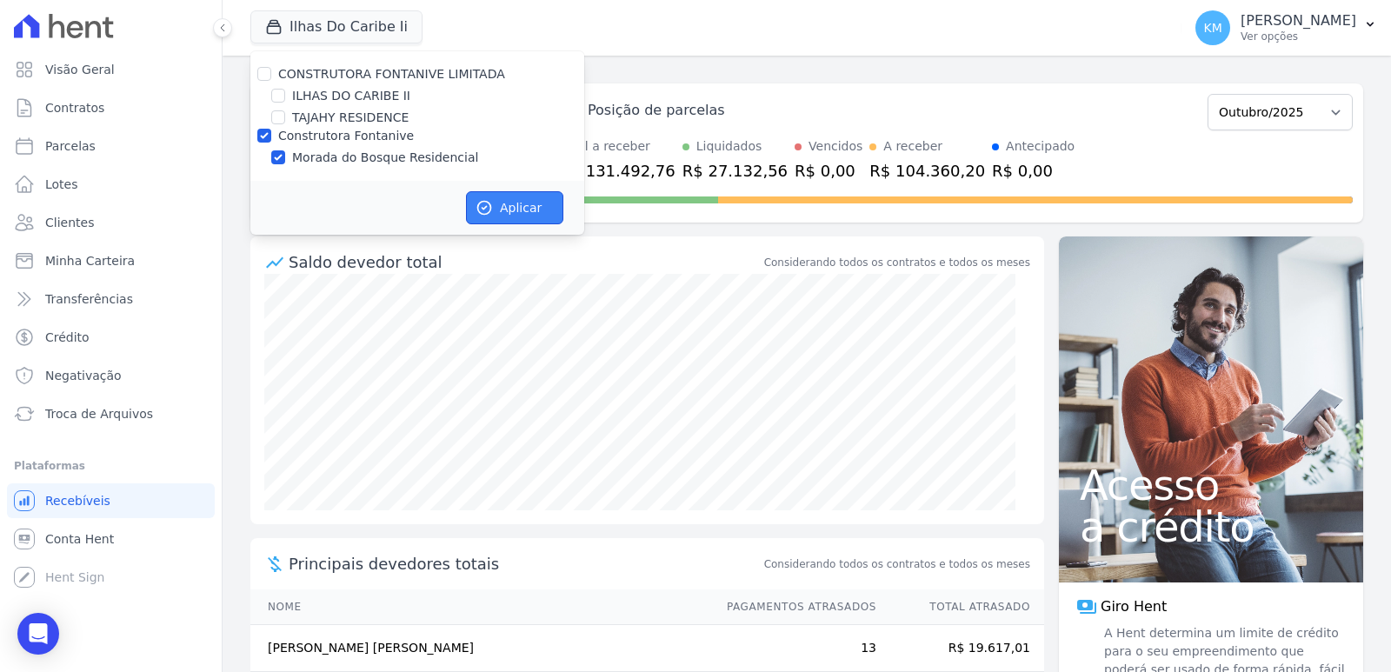
click at [509, 210] on button "Aplicar" at bounding box center [514, 207] width 97 height 33
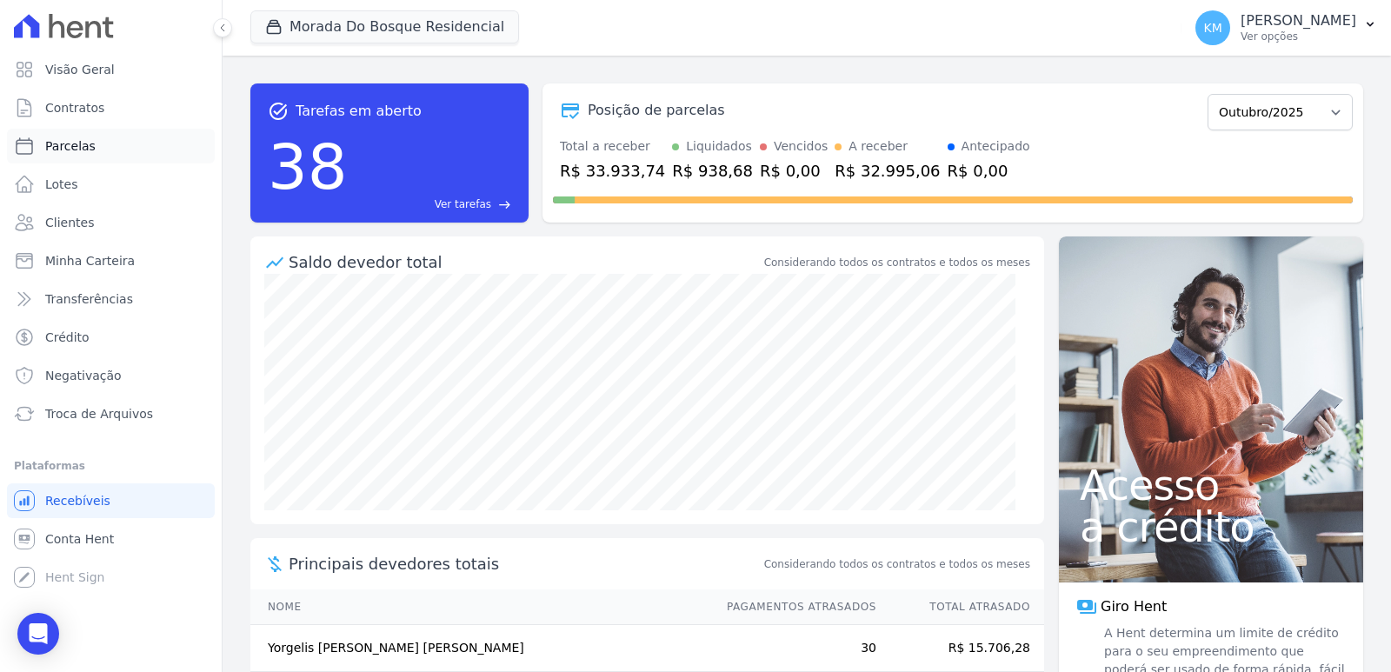
click at [82, 151] on span "Parcelas" at bounding box center [70, 145] width 50 height 17
click at [377, 7] on div "Morada Do Bosque Residencial CONSTRUTORA FONTANIVE LIMITADA ILHAS DO CARIBE II …" at bounding box center [712, 27] width 924 height 57
click at [317, 27] on button "Morada Do Bosque Residencial" at bounding box center [384, 26] width 269 height 33
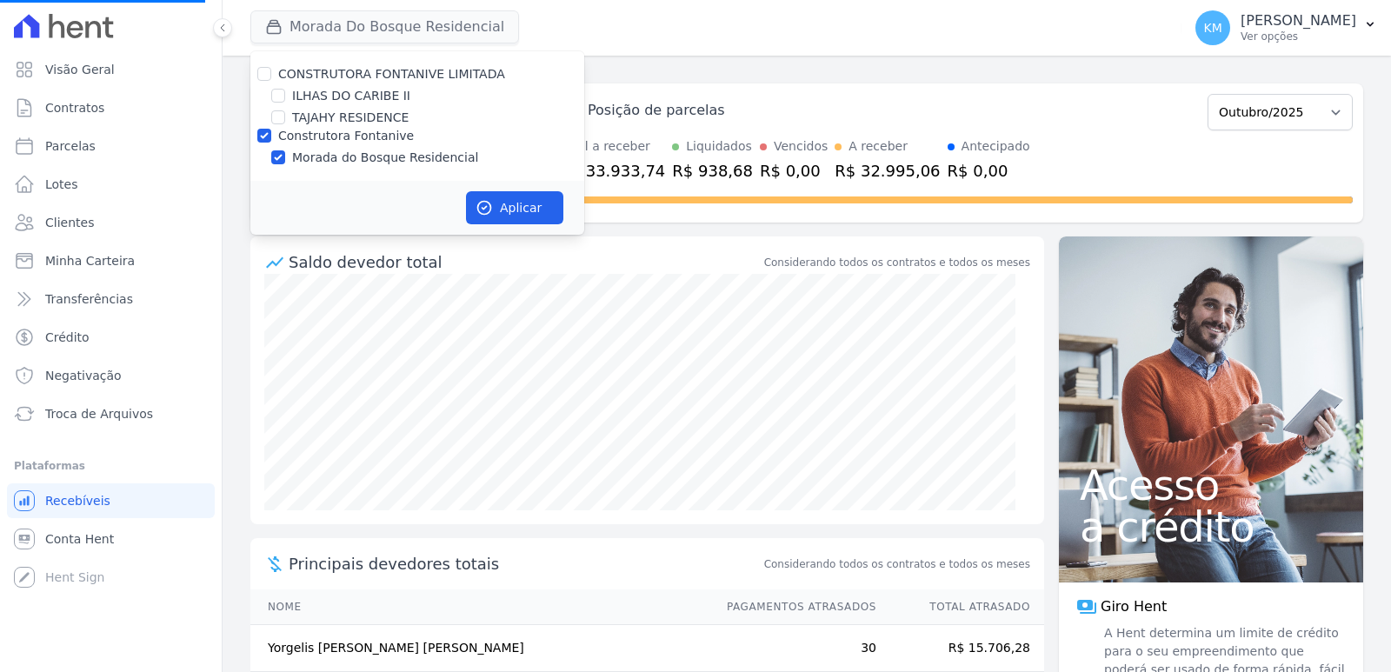
select select
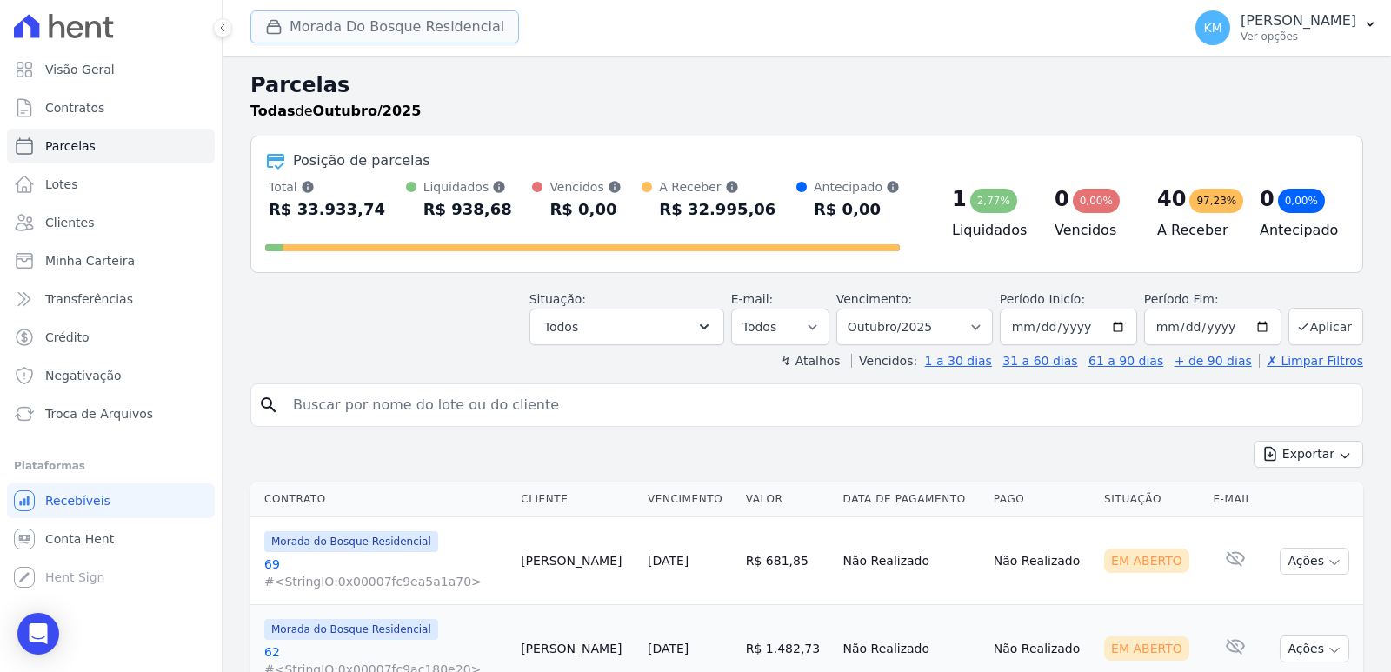
drag, startPoint x: 312, startPoint y: 42, endPoint x: 303, endPoint y: 30, distance: 14.3
click at [309, 36] on button "Morada Do Bosque Residencial" at bounding box center [384, 26] width 269 height 33
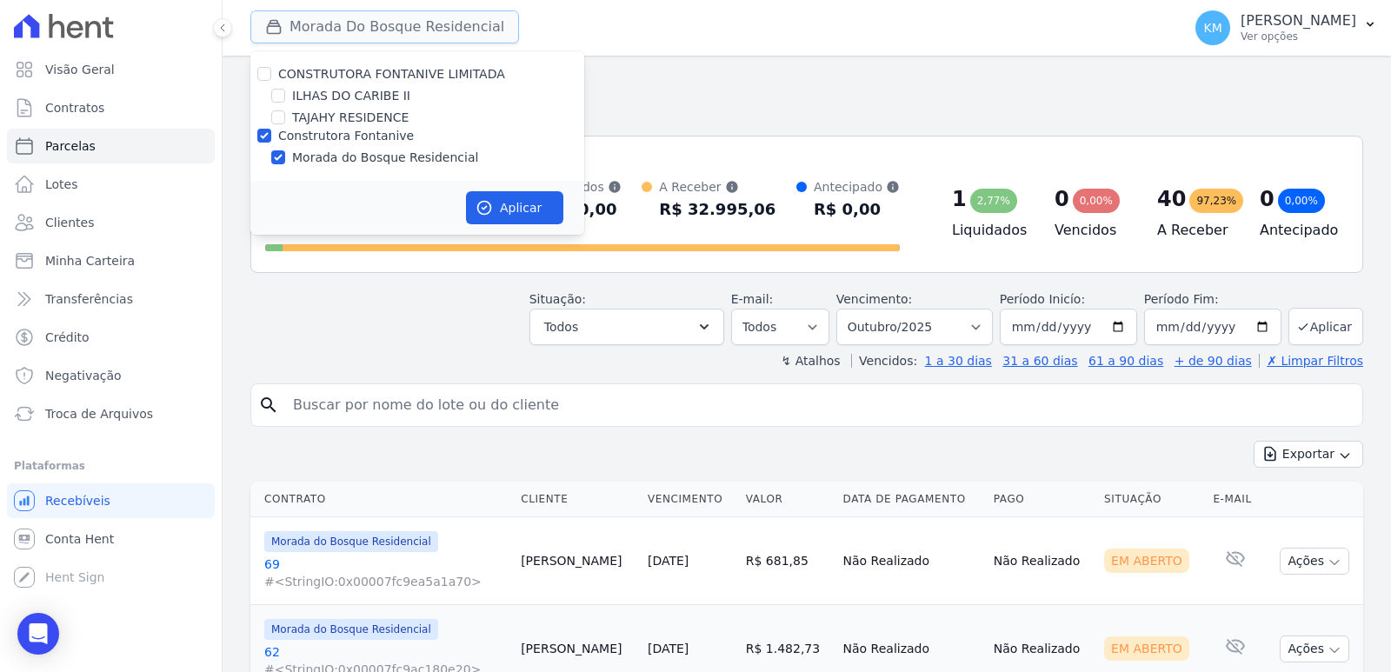
drag, startPoint x: 302, startPoint y: 13, endPoint x: 300, endPoint y: 27, distance: 14.0
click at [300, 13] on button "Morada Do Bosque Residencial" at bounding box center [384, 26] width 269 height 33
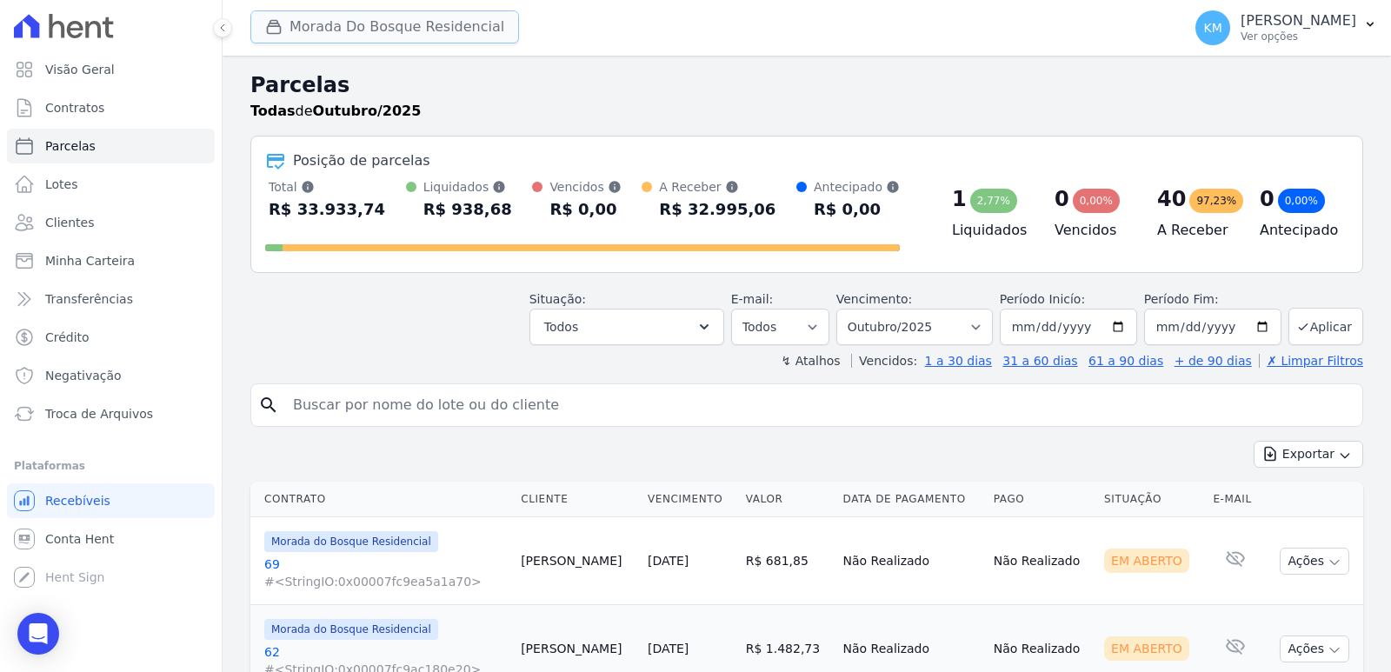
click at [304, 23] on button "Morada Do Bosque Residencial" at bounding box center [384, 26] width 269 height 33
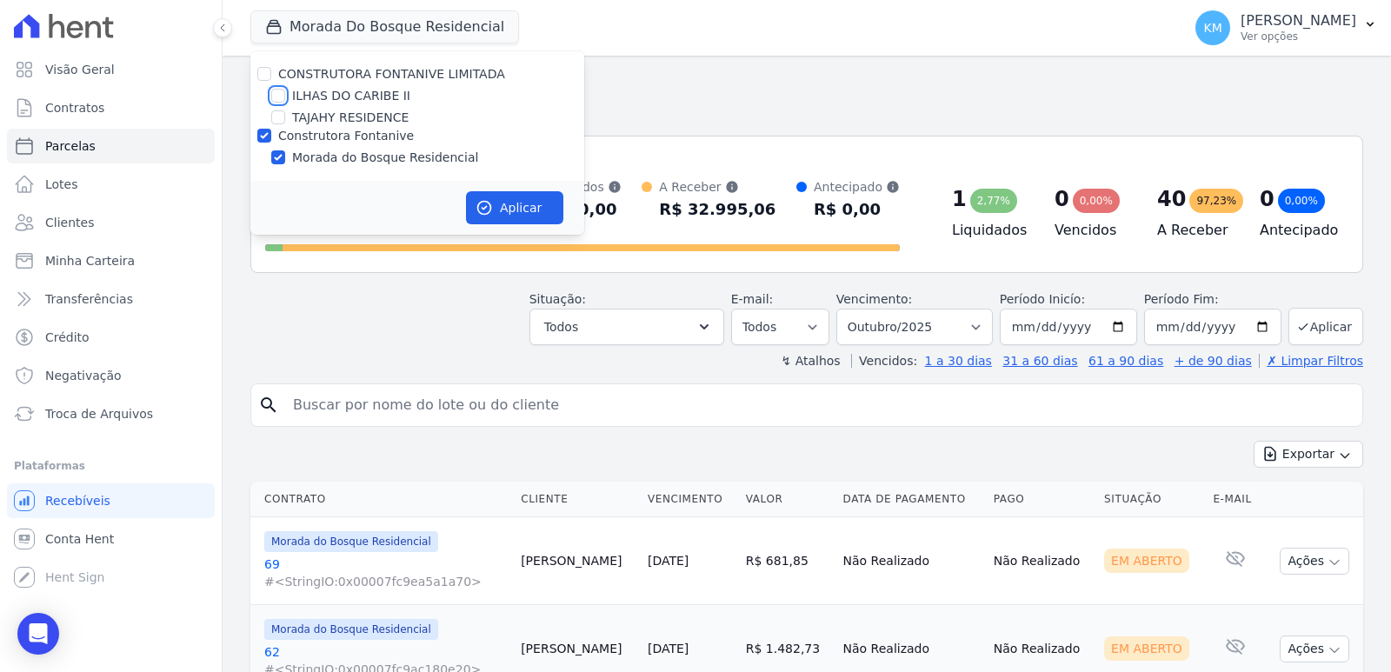
click at [278, 90] on input "ILHAS DO CARIBE II" at bounding box center [278, 96] width 14 height 14
checkbox input "true"
click at [264, 138] on input "Construtora Fontanive" at bounding box center [264, 136] width 14 height 14
checkbox input "false"
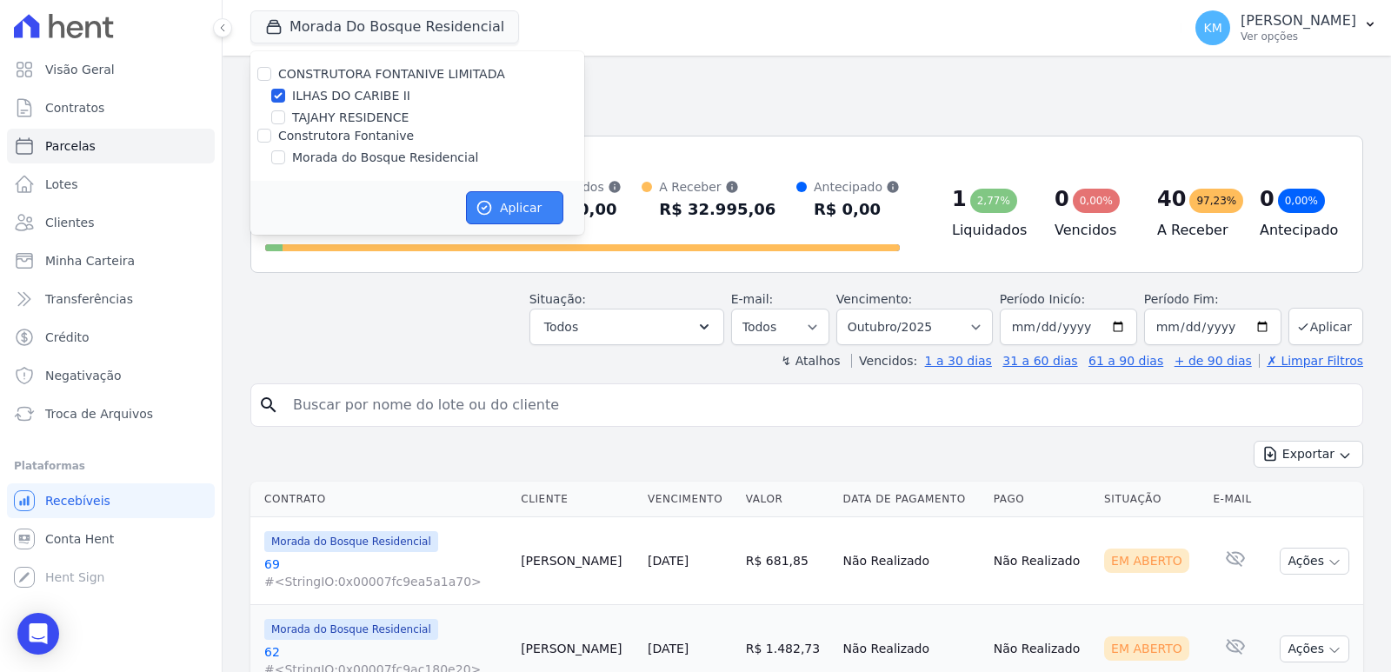
click at [527, 200] on button "Aplicar" at bounding box center [514, 207] width 97 height 33
select select
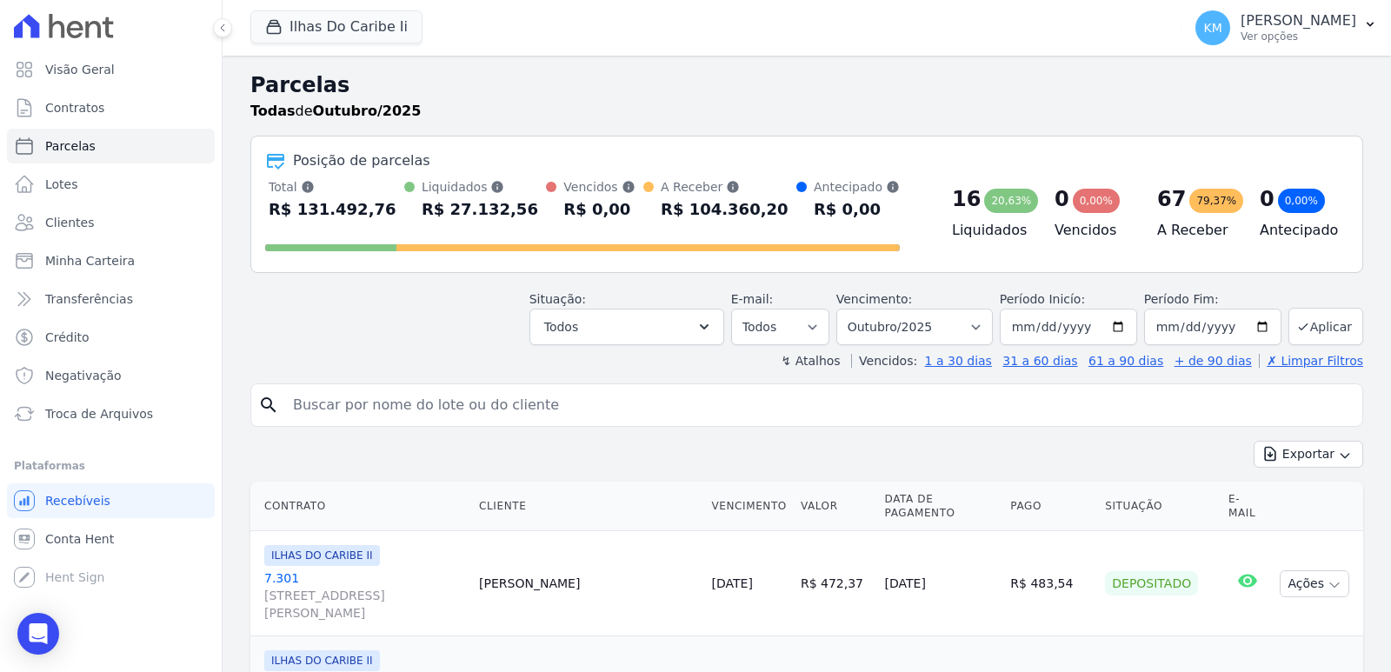
click at [363, 395] on input "search" at bounding box center [818, 405] width 1073 height 35
type input "roberto bri"
select select
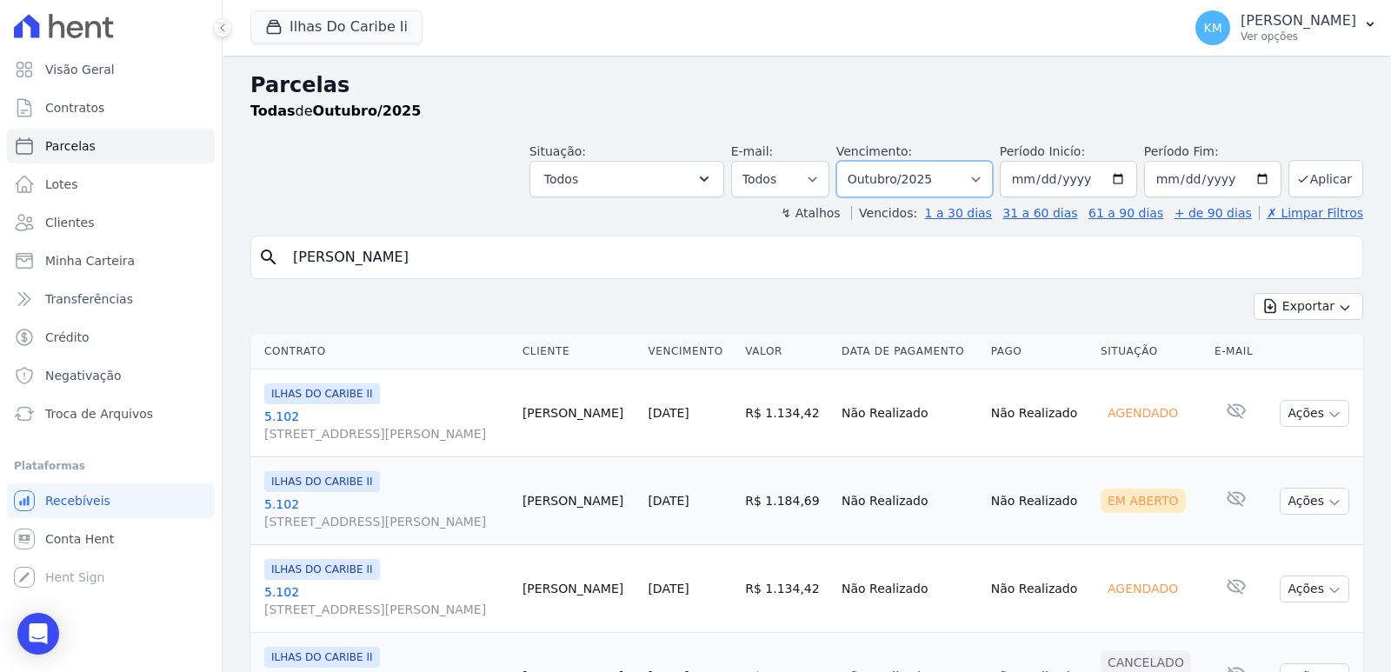
click at [933, 168] on select "Filtrar por período ──────── Todos os meses Agosto/2022 Setembro/2022 Outubro/2…" at bounding box center [914, 179] width 156 height 37
select select "07/2025"
click at [846, 161] on select "Filtrar por período ──────── Todos os meses Agosto/2022 Setembro/2022 Outubro/2…" at bounding box center [914, 179] width 156 height 37
select select
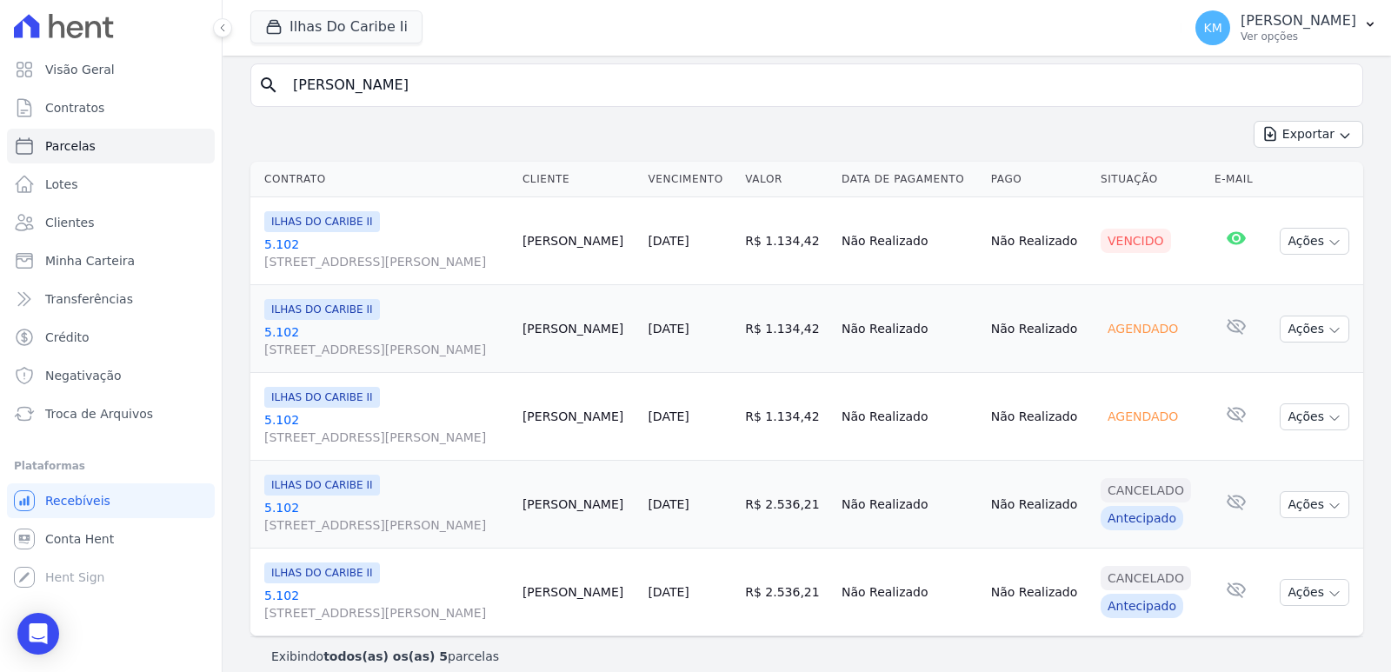
scroll to position [174, 0]
drag, startPoint x: 282, startPoint y: 237, endPoint x: 262, endPoint y: 247, distance: 22.2
click at [282, 238] on link "5.102 [STREET_ADDRESS][PERSON_NAME], Bom Retiro" at bounding box center [386, 251] width 244 height 35
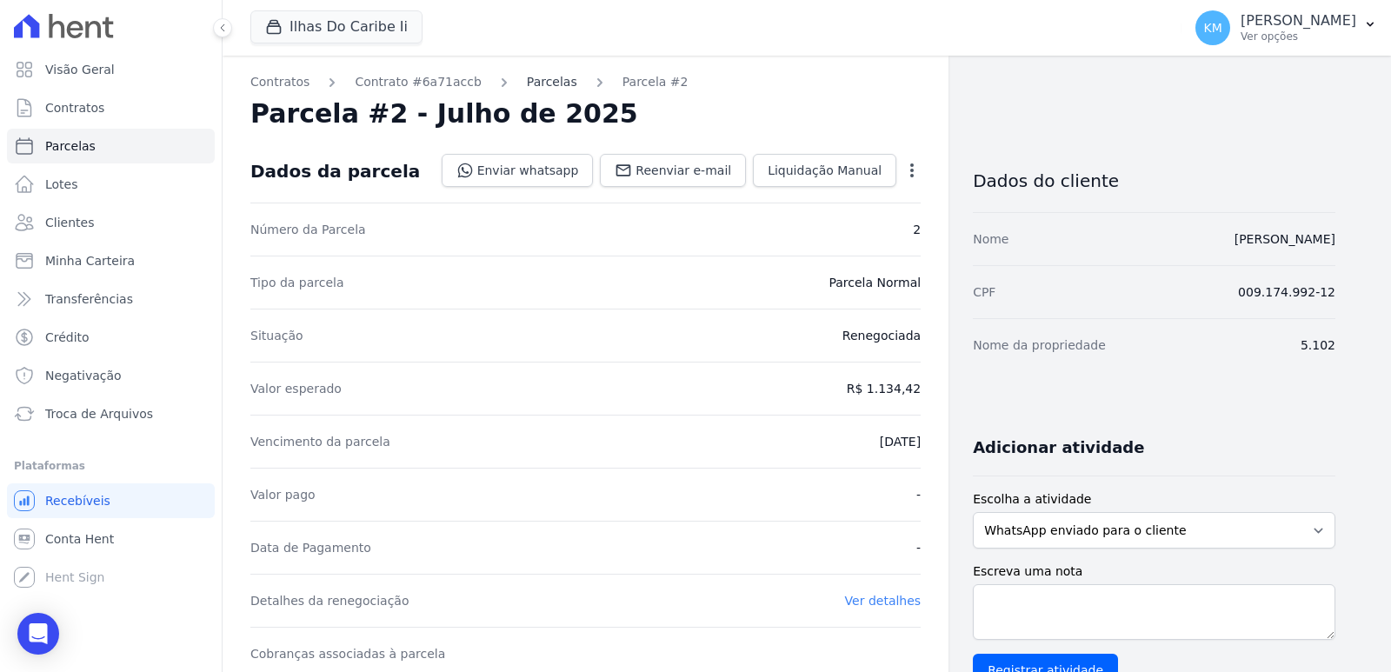
click at [538, 81] on link "Parcelas" at bounding box center [552, 82] width 50 height 18
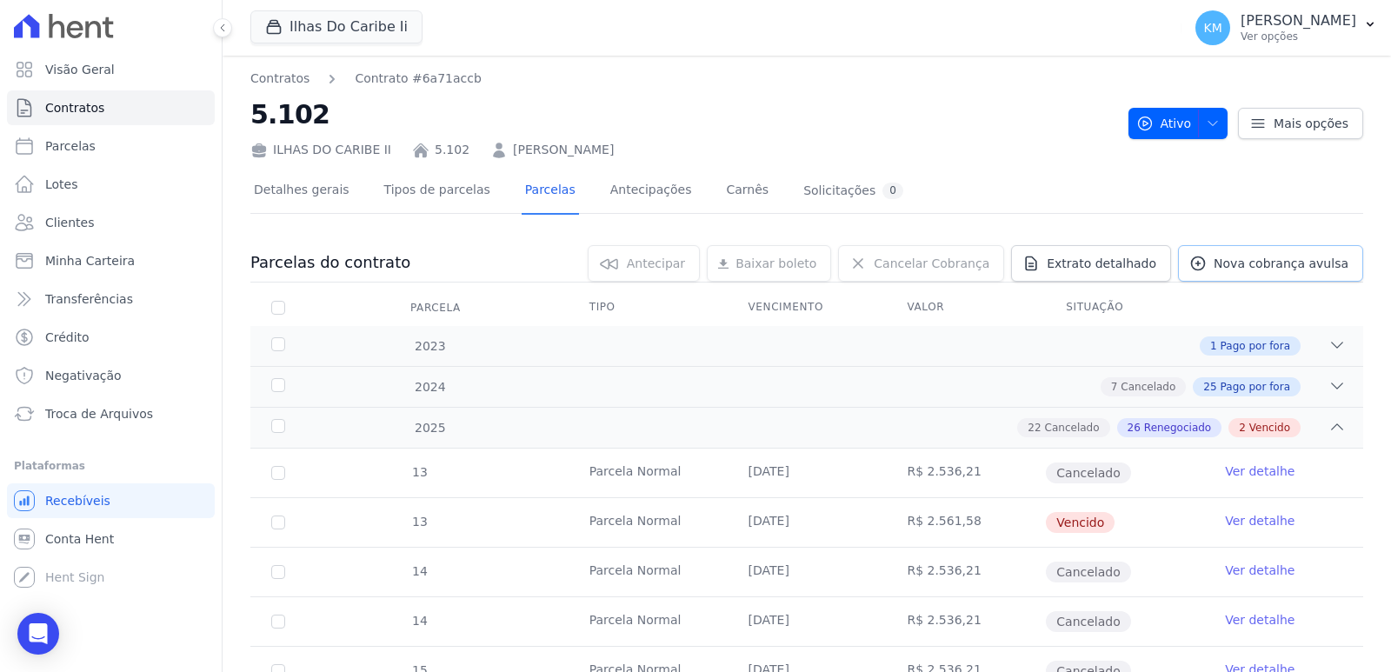
click at [1225, 269] on span "Nova cobrança avulsa" at bounding box center [1280, 263] width 135 height 17
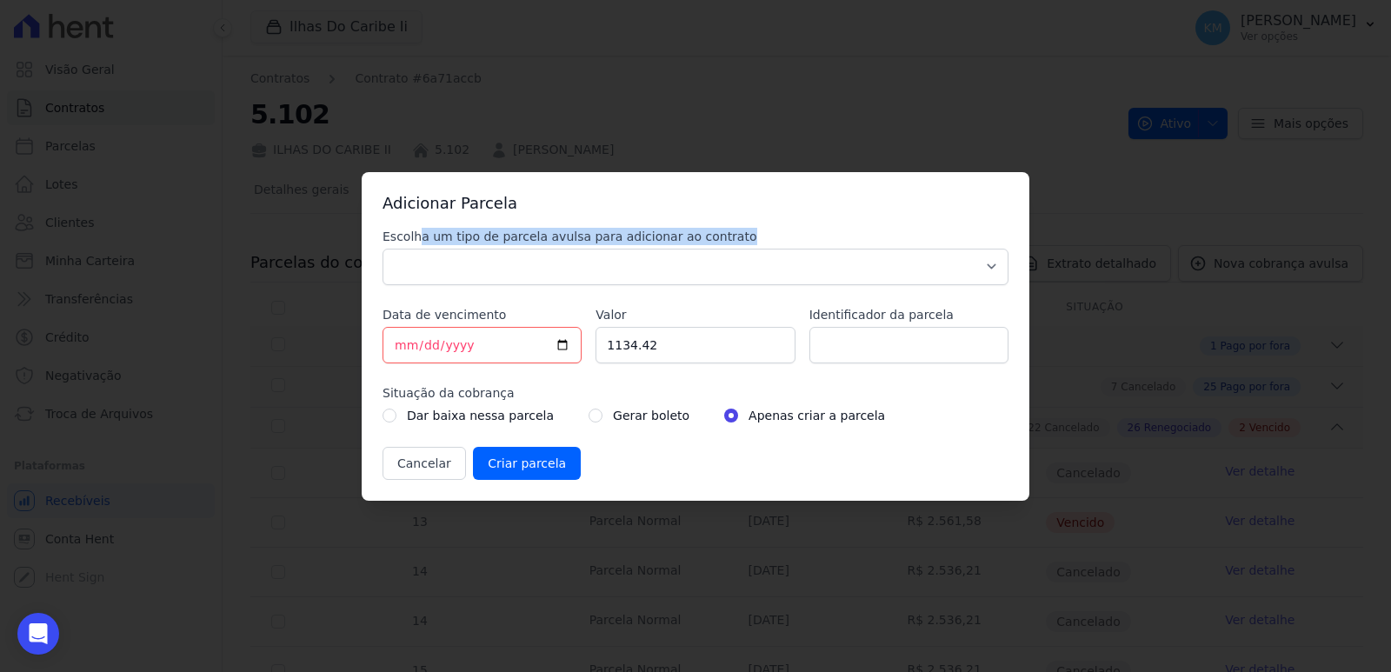
click at [428, 256] on div "Escolha um tipo de parcela avulsa para adicionar ao contrato Parcela Normal Sin…" at bounding box center [695, 256] width 626 height 57
click at [437, 259] on select "Parcela Normal Sinal Caução Intercalada Chaves Pré Chaves Pós Chaves Taxas Quit…" at bounding box center [695, 267] width 626 height 37
select select "standard"
click at [382, 249] on select "Parcela Normal Sinal Caução Intercalada Chaves Pré Chaves Pós Chaves Taxas Quit…" at bounding box center [695, 267] width 626 height 37
click at [405, 352] on input "2025-10-02" at bounding box center [481, 345] width 199 height 37
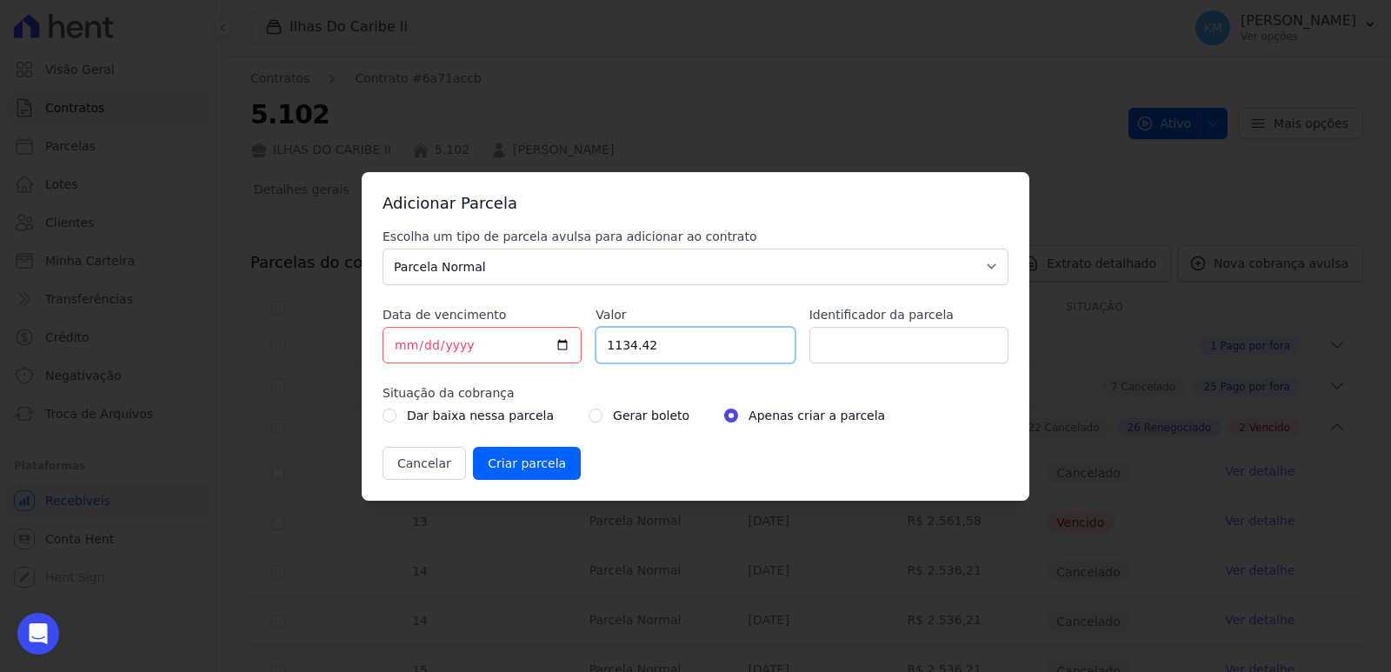
drag, startPoint x: 686, startPoint y: 342, endPoint x: 582, endPoint y: 351, distance: 103.8
click at [582, 351] on div "Escolha um tipo de parcela avulsa para adicionar ao contrato Parcela Normal Sin…" at bounding box center [695, 354] width 626 height 252
type input "1189.51"
drag, startPoint x: 889, startPoint y: 324, endPoint x: 883, endPoint y: 354, distance: 30.2
click at [889, 328] on div "Identificador da parcela" at bounding box center [908, 334] width 199 height 57
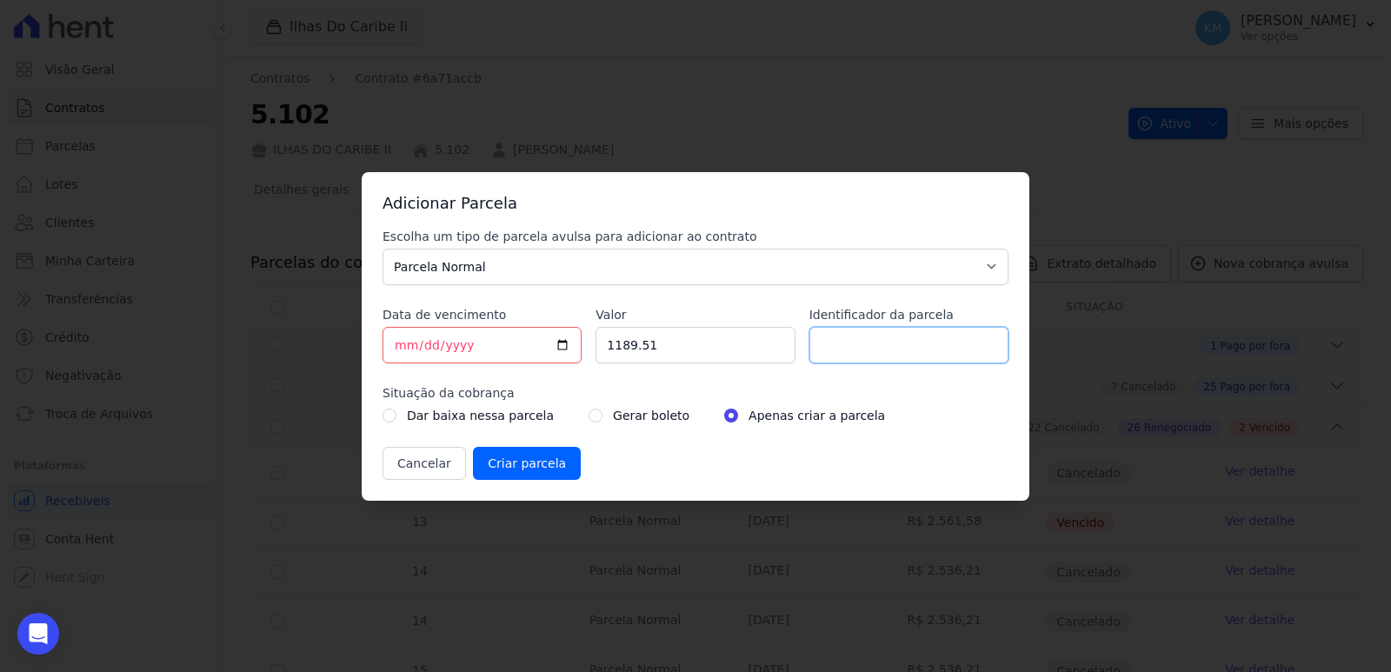
click at [883, 354] on input "Identificador da parcela" at bounding box center [908, 345] width 199 height 37
click at [814, 344] on input "102004G" at bounding box center [908, 345] width 199 height 37
click at [822, 343] on input "5102004G" at bounding box center [908, 345] width 199 height 37
type input "05102004G"
drag, startPoint x: 573, startPoint y: 414, endPoint x: 577, endPoint y: 431, distance: 17.9
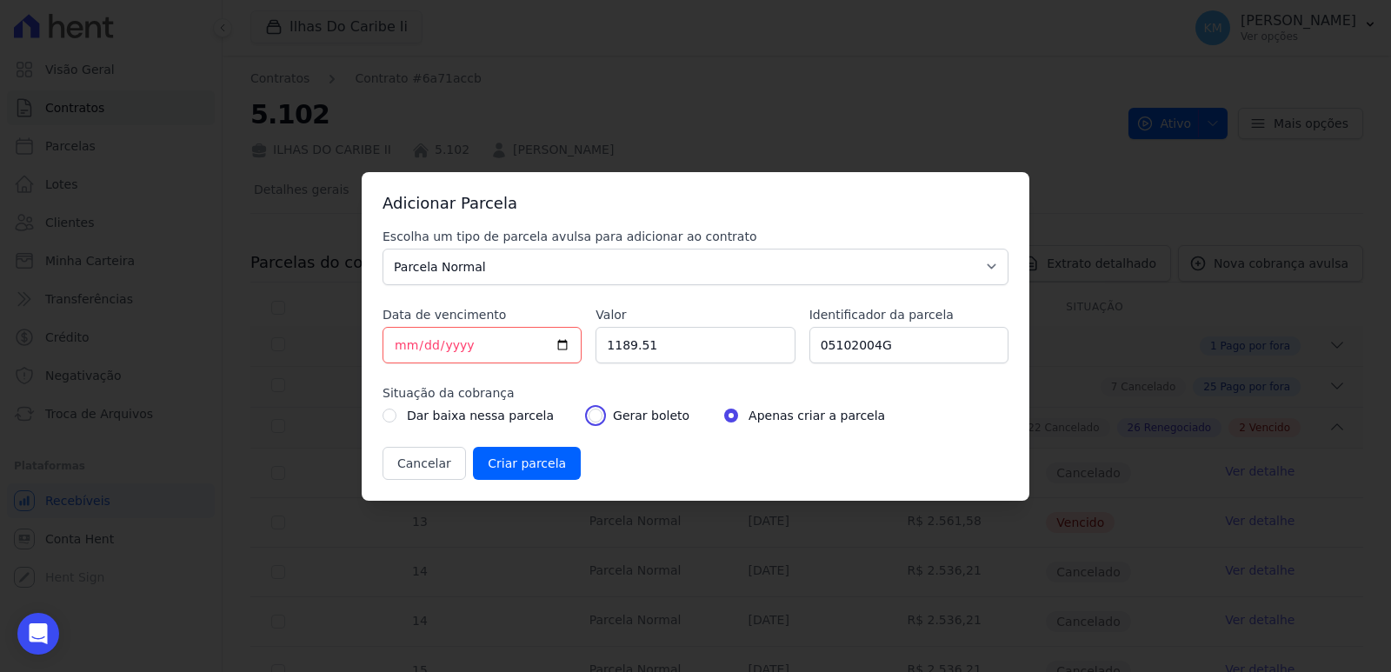
click at [588, 414] on input "radio" at bounding box center [595, 416] width 14 height 14
radio input "true"
click at [563, 459] on input "Criar parcela" at bounding box center [527, 463] width 108 height 33
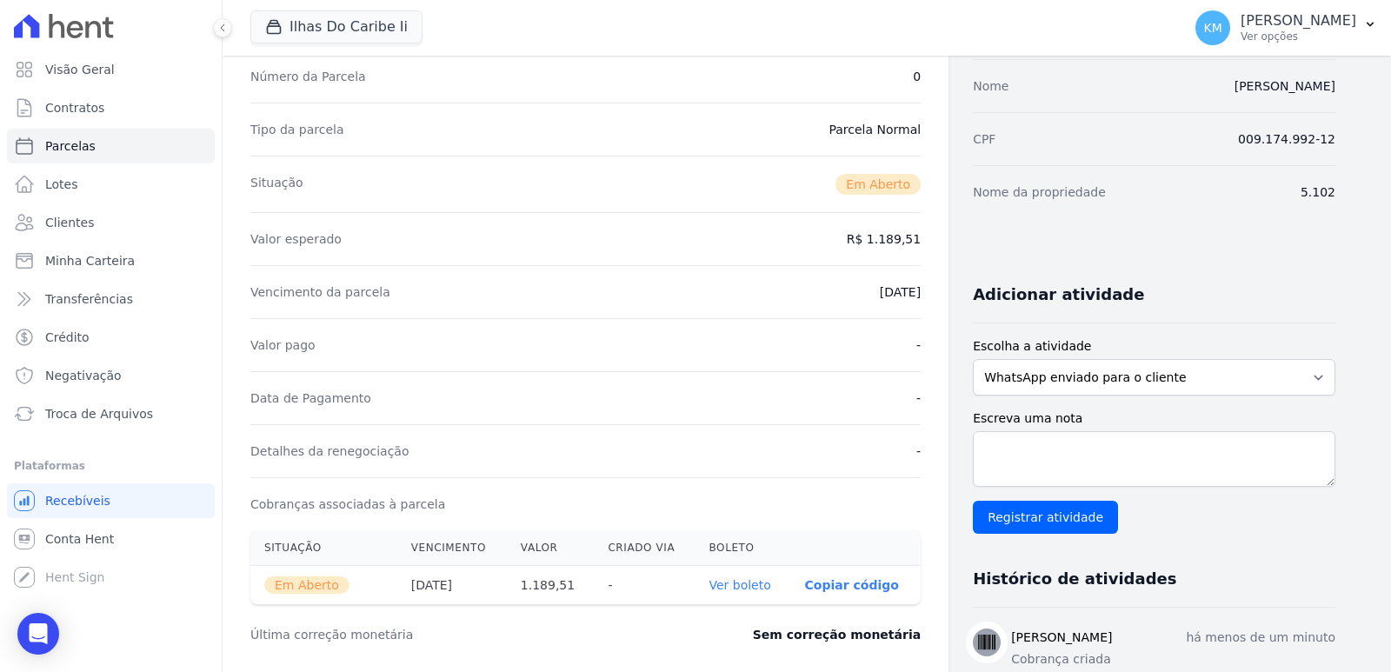
scroll to position [435, 0]
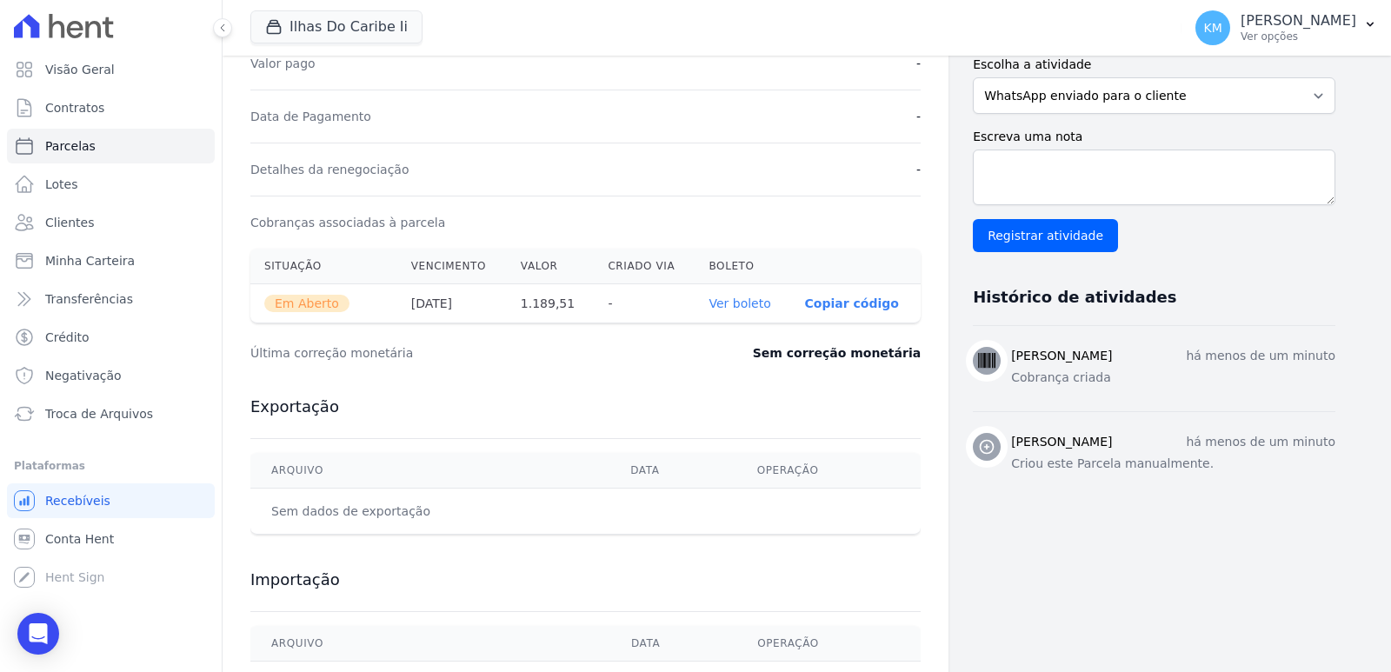
click at [725, 308] on link "Ver boleto" at bounding box center [739, 303] width 62 height 14
